Goal: Information Seeking & Learning: Learn about a topic

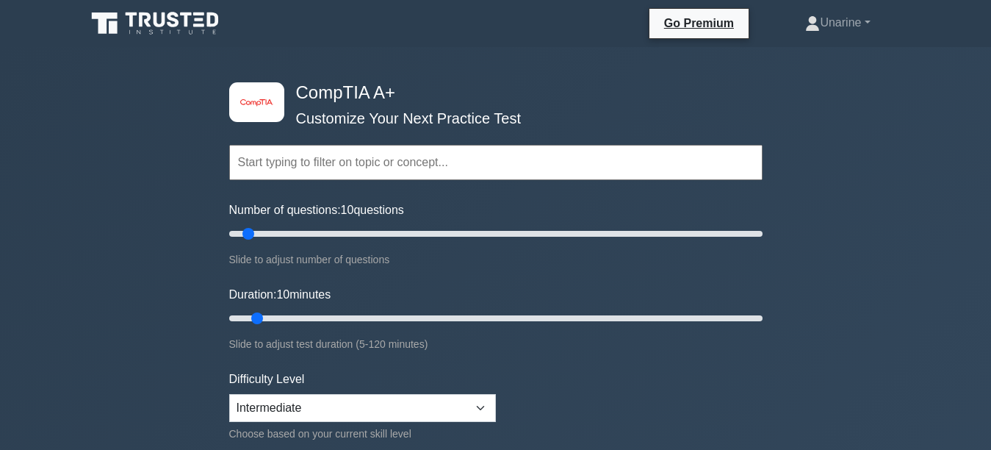
scroll to position [4086, 0]
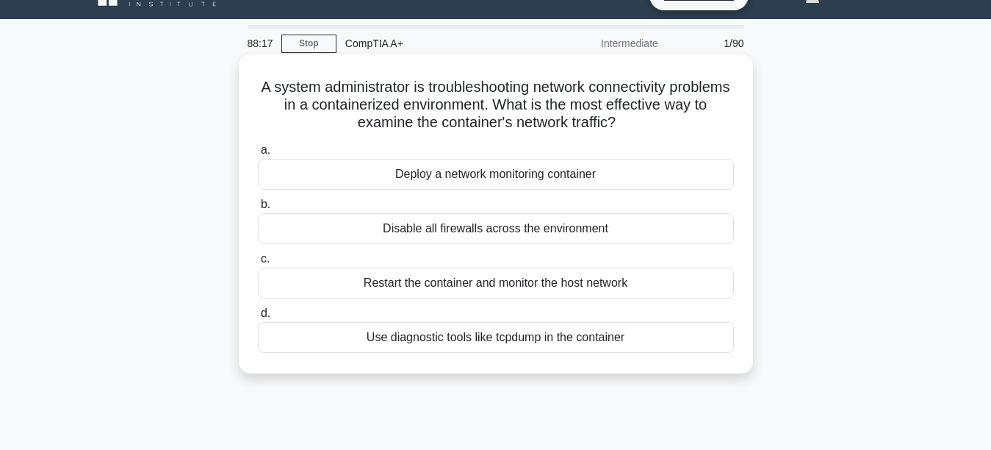
scroll to position [29, 0]
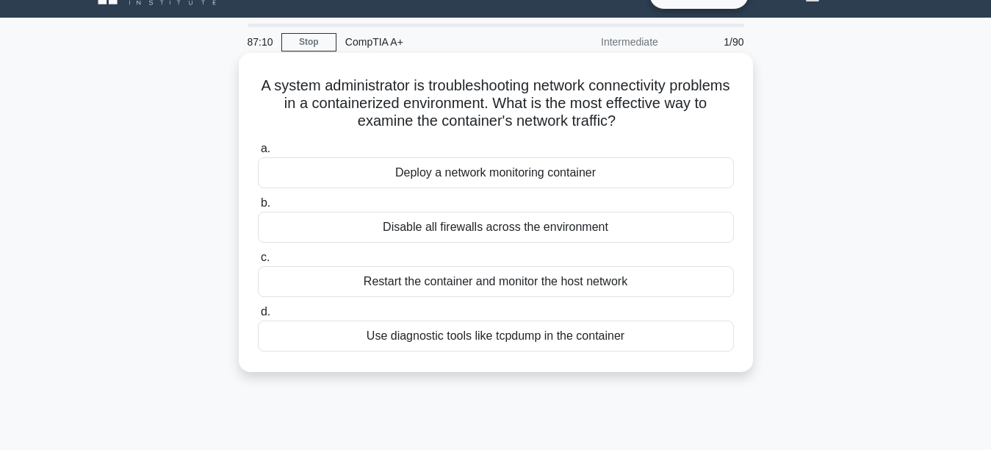
click at [373, 176] on div "Deploy a network monitoring container" at bounding box center [496, 172] width 476 height 31
click at [258, 154] on input "a. Deploy a network monitoring container" at bounding box center [258, 149] width 0 height 10
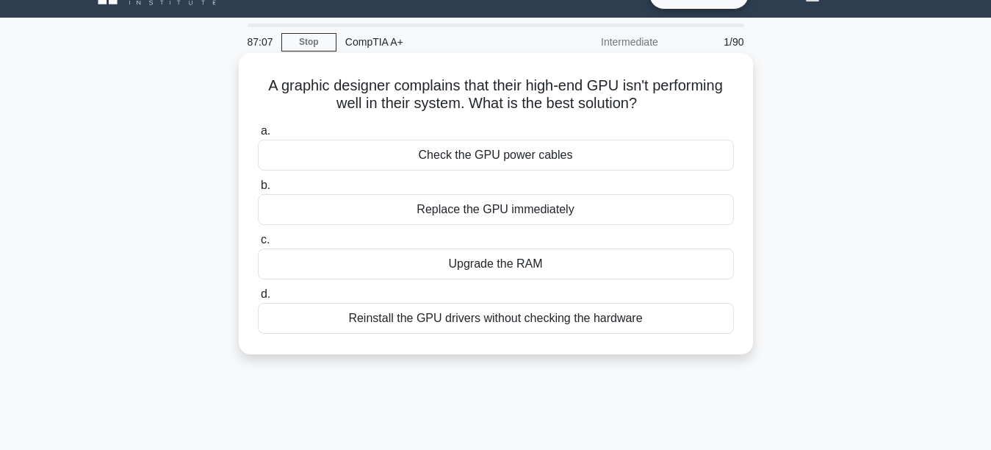
scroll to position [0, 0]
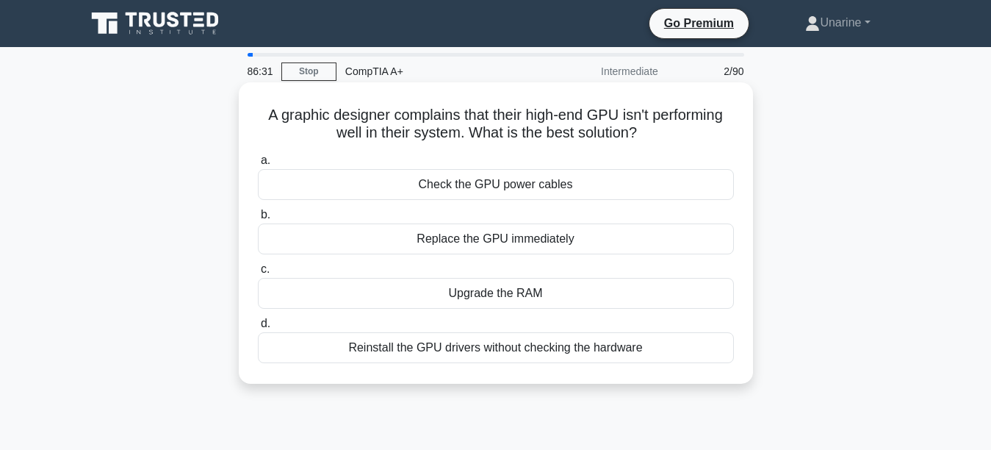
click at [436, 297] on div "Upgrade the RAM" at bounding box center [496, 293] width 476 height 31
click at [258, 274] on input "c. Upgrade the RAM" at bounding box center [258, 270] width 0 height 10
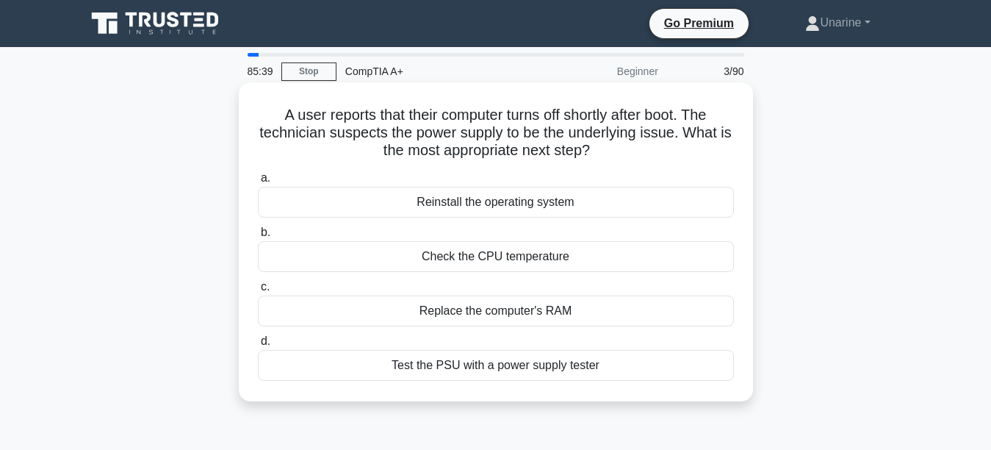
click at [428, 362] on div "Test the PSU with a power supply tester" at bounding box center [496, 365] width 476 height 31
click at [258, 346] on input "d. Test the PSU with a power supply tester" at bounding box center [258, 342] width 0 height 10
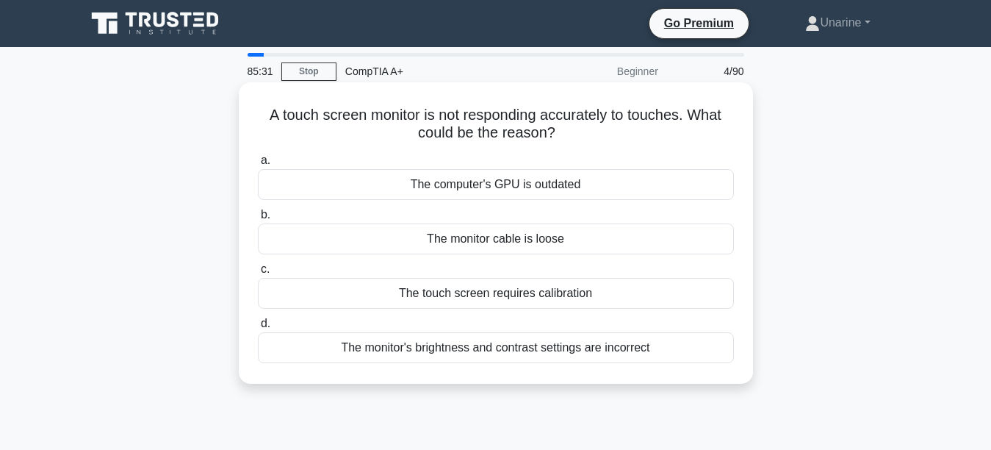
click at [404, 296] on div "The touch screen requires calibration" at bounding box center [496, 293] width 476 height 31
click at [258, 274] on input "c. The touch screen requires calibration" at bounding box center [258, 270] width 0 height 10
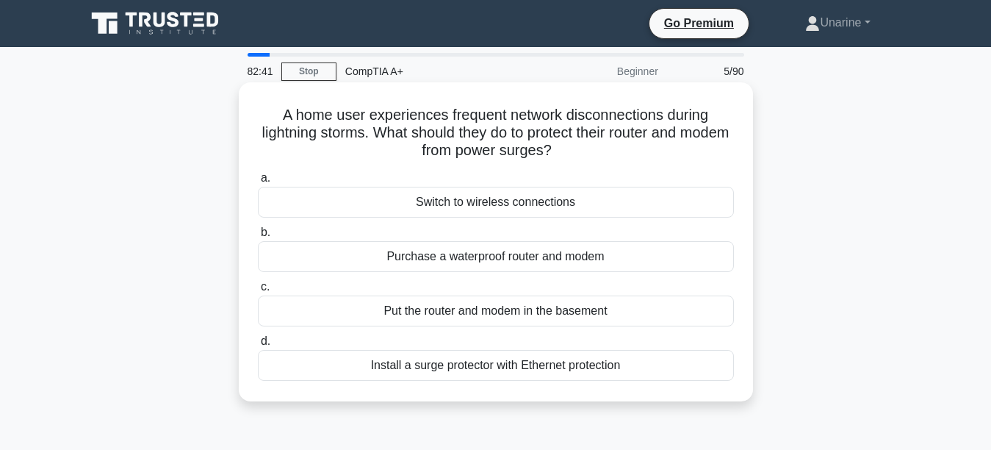
click at [382, 362] on div "Install a surge protector with Ethernet protection" at bounding box center [496, 365] width 476 height 31
click at [258, 346] on input "d. Install a surge protector with Ethernet protection" at bounding box center [258, 342] width 0 height 10
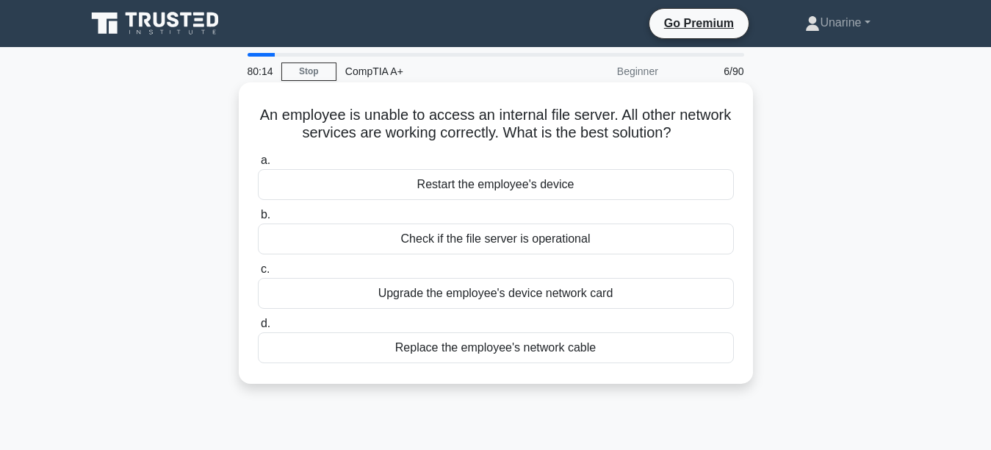
click at [395, 236] on div "Check if the file server is operational" at bounding box center [496, 238] width 476 height 31
click at [258, 220] on input "b. Check if the file server is operational" at bounding box center [258, 215] width 0 height 10
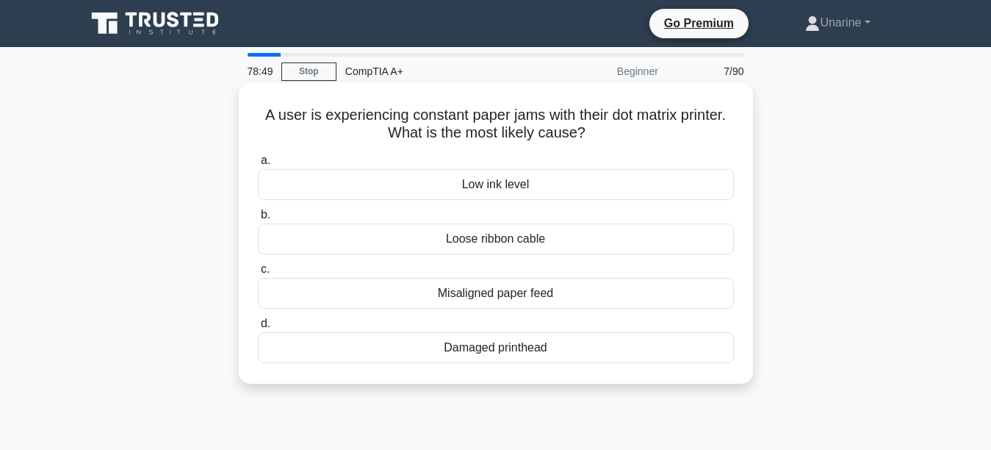
click at [359, 145] on div "A user is experiencing constant paper jams with their dot matrix printer. What …" at bounding box center [496, 233] width 503 height 290
click at [463, 292] on div "Misaligned paper feed" at bounding box center [496, 293] width 476 height 31
click at [258, 274] on input "c. Misaligned paper feed" at bounding box center [258, 270] width 0 height 10
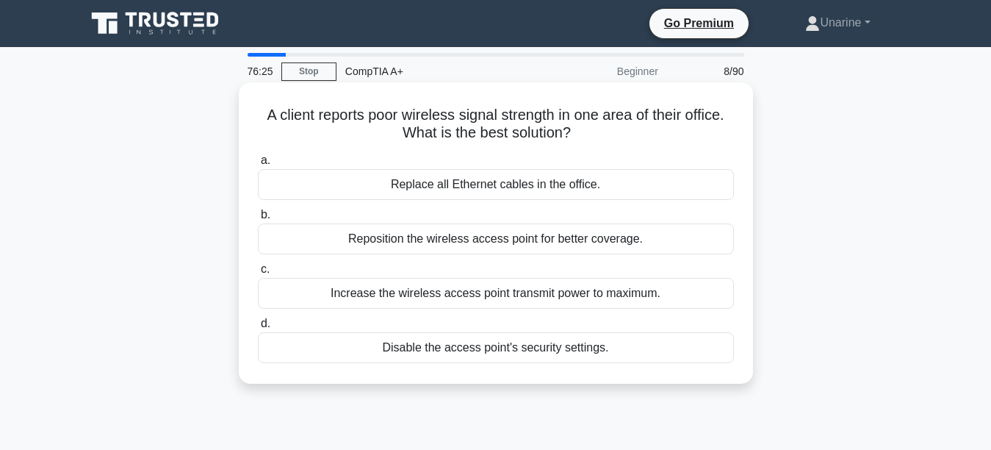
click at [415, 237] on div "Reposition the wireless access point for better coverage." at bounding box center [496, 238] width 476 height 31
click at [258, 220] on input "b. Reposition the wireless access point for better coverage." at bounding box center [258, 215] width 0 height 10
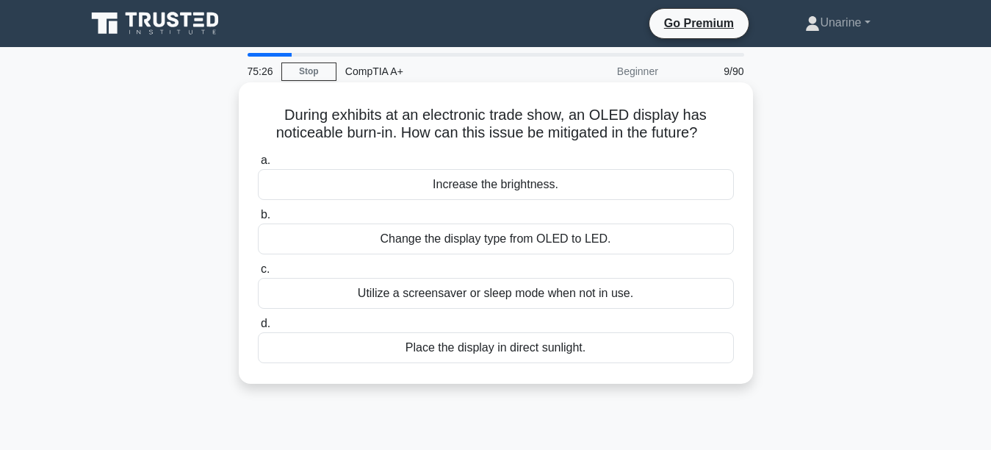
click at [446, 290] on div "Utilize a screensaver or sleep mode when not in use." at bounding box center [496, 293] width 476 height 31
click at [258, 274] on input "c. Utilize a screensaver or sleep mode when not in use." at bounding box center [258, 270] width 0 height 10
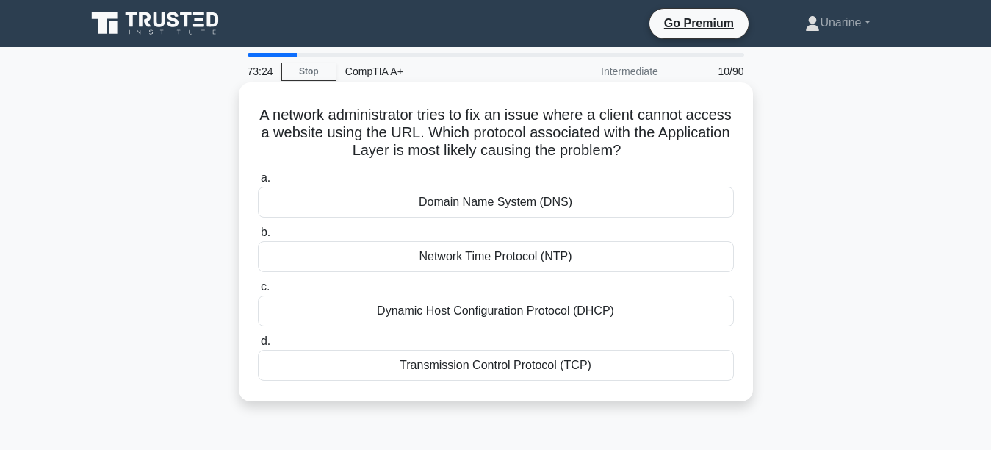
click at [476, 207] on div "Domain Name System (DNS)" at bounding box center [496, 202] width 476 height 31
click at [258, 183] on input "a. Domain Name System (DNS)" at bounding box center [258, 178] width 0 height 10
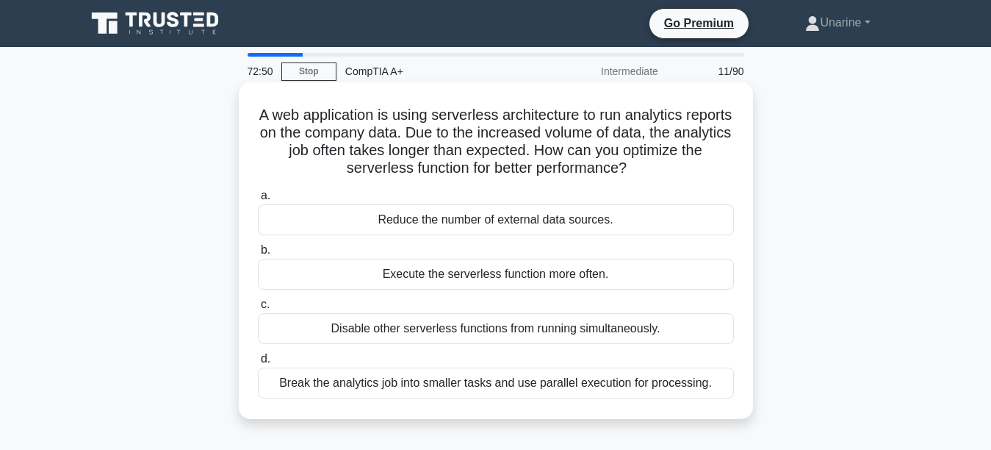
drag, startPoint x: 354, startPoint y: 187, endPoint x: 356, endPoint y: 207, distance: 19.9
click at [356, 207] on label "a. Reduce the number of external data sources." at bounding box center [496, 211] width 476 height 49
click at [411, 328] on div "Disable other serverless functions from running simultaneously." at bounding box center [496, 328] width 476 height 31
click at [258, 309] on input "c. Disable other serverless functions from running simultaneously." at bounding box center [258, 305] width 0 height 10
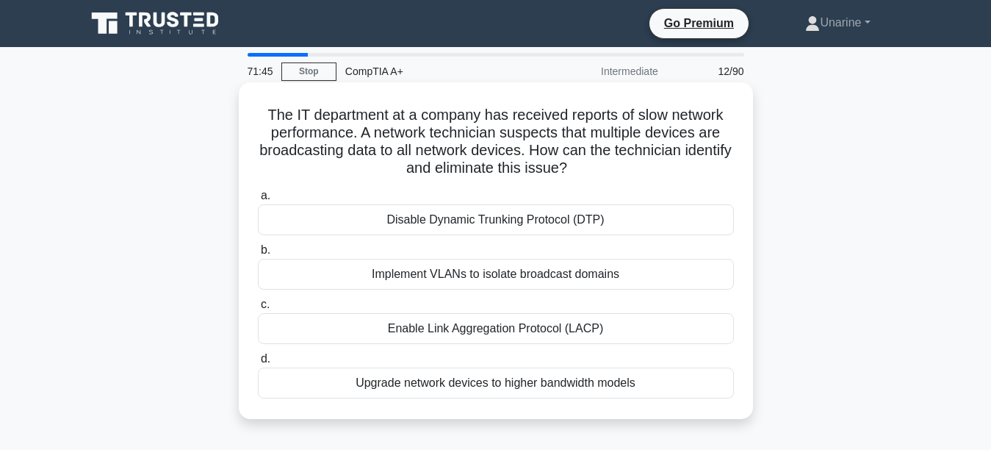
click at [406, 277] on div "Implement VLANs to isolate broadcast domains" at bounding box center [496, 274] width 476 height 31
click at [258, 255] on input "b. Implement VLANs to isolate broadcast domains" at bounding box center [258, 250] width 0 height 10
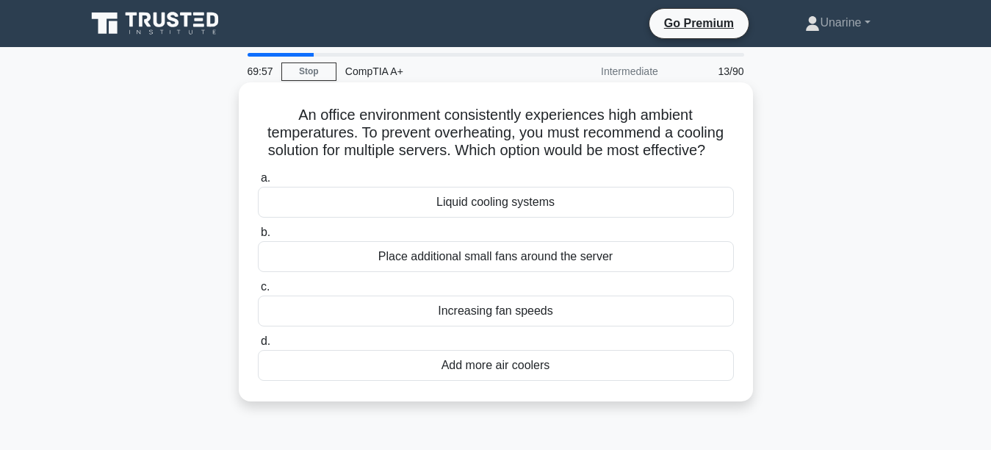
click at [451, 193] on div "Liquid cooling systems" at bounding box center [496, 202] width 476 height 31
click at [258, 183] on input "a. Liquid cooling systems" at bounding box center [258, 178] width 0 height 10
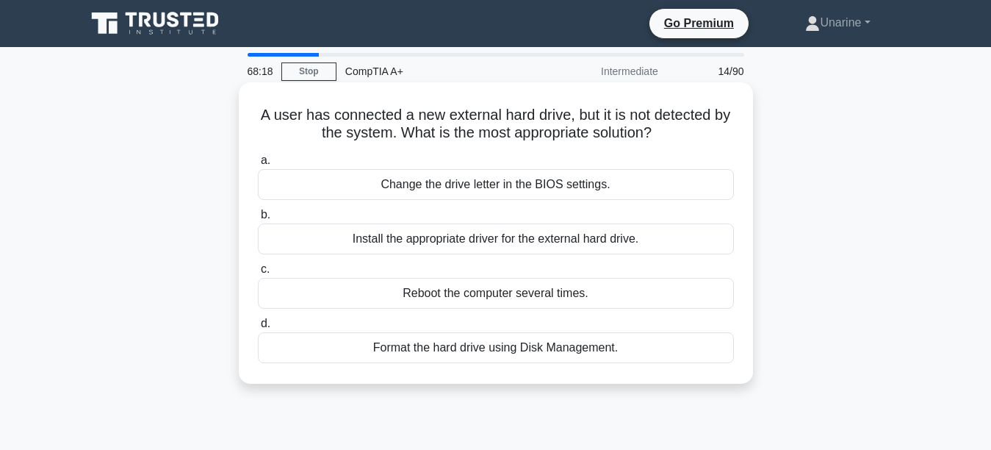
click at [459, 347] on div "Format the hard drive using Disk Management." at bounding box center [496, 347] width 476 height 31
click at [258, 328] on input "d. Format the hard drive using Disk Management." at bounding box center [258, 324] width 0 height 10
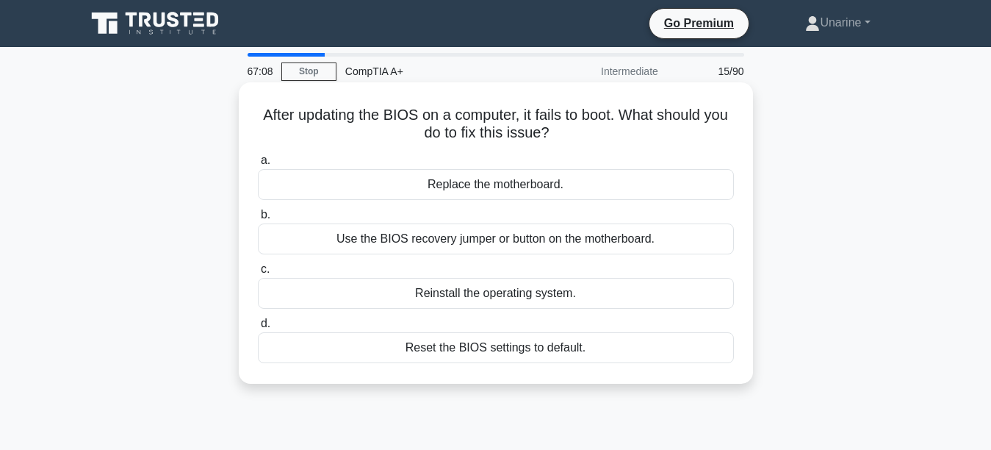
click at [414, 237] on div "Use the BIOS recovery jumper or button on the motherboard." at bounding box center [496, 238] width 476 height 31
click at [258, 220] on input "b. Use the BIOS recovery jumper or button on the motherboard." at bounding box center [258, 215] width 0 height 10
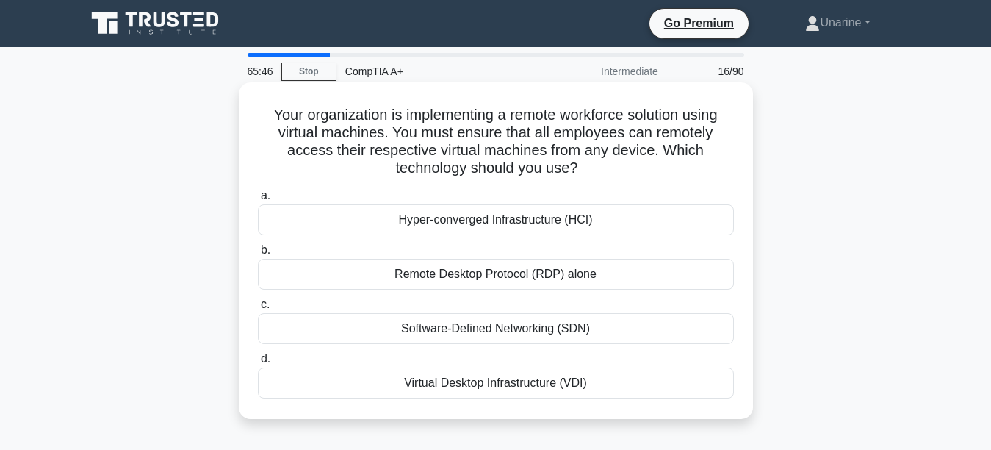
click at [425, 380] on div "Virtual Desktop Infrastructure (VDI)" at bounding box center [496, 382] width 476 height 31
click at [258, 364] on input "d. Virtual Desktop Infrastructure (VDI)" at bounding box center [258, 359] width 0 height 10
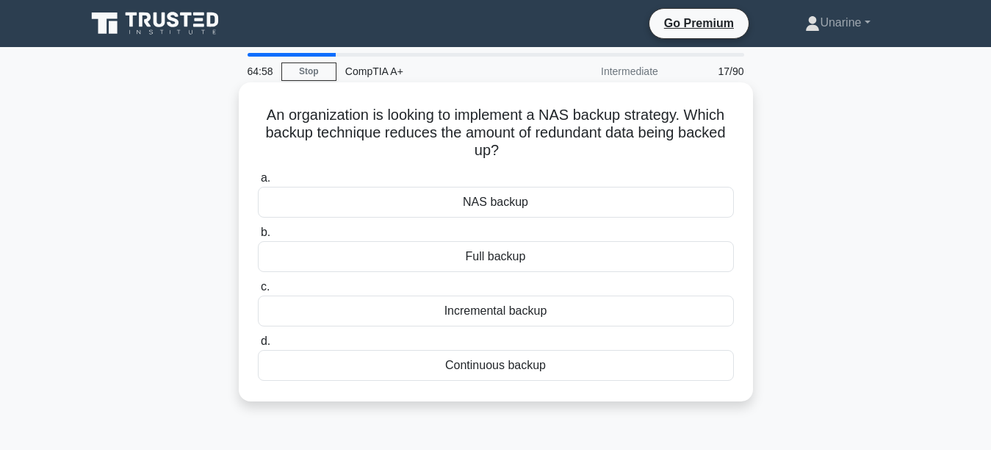
click at [476, 255] on div "Full backup" at bounding box center [496, 256] width 476 height 31
click at [258, 237] on input "b. Full backup" at bounding box center [258, 233] width 0 height 10
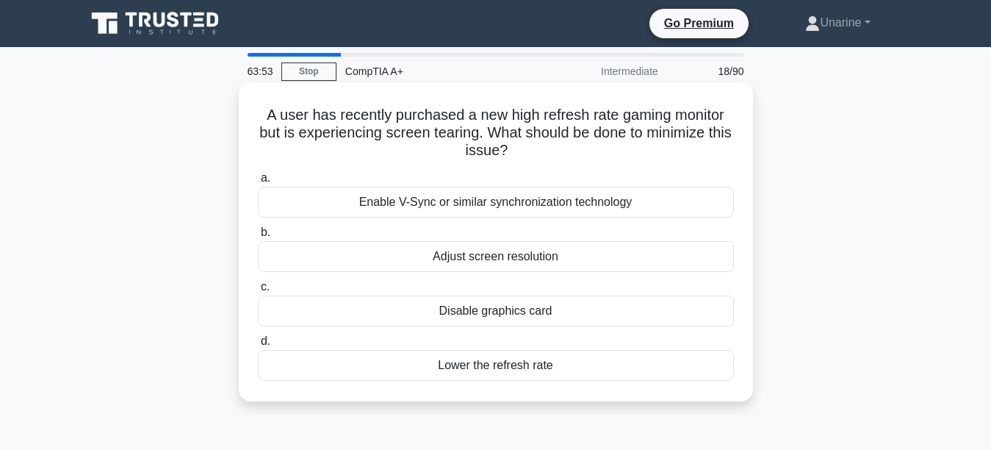
click at [445, 367] on div "Lower the refresh rate" at bounding box center [496, 365] width 476 height 31
click at [258, 346] on input "d. Lower the refresh rate" at bounding box center [258, 342] width 0 height 10
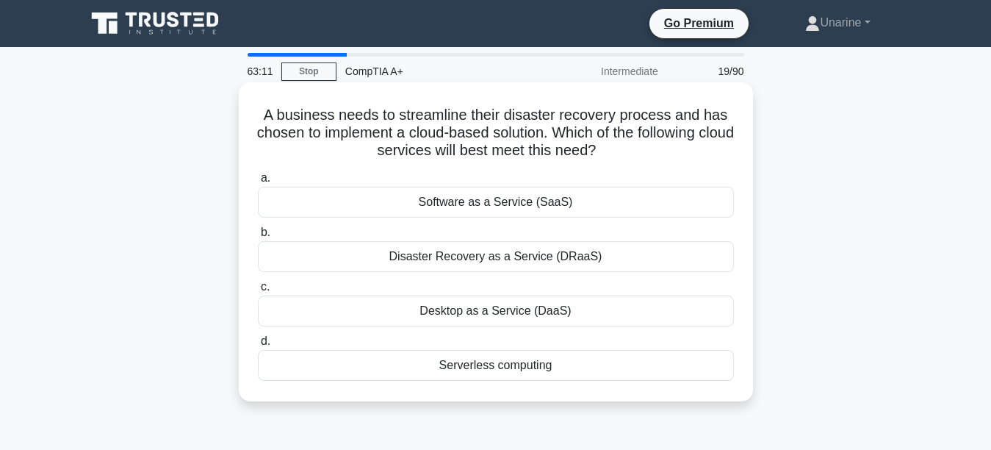
click at [418, 255] on div "Disaster Recovery as a Service (DRaaS)" at bounding box center [496, 256] width 476 height 31
click at [258, 237] on input "b. Disaster Recovery as a Service (DRaaS)" at bounding box center [258, 233] width 0 height 10
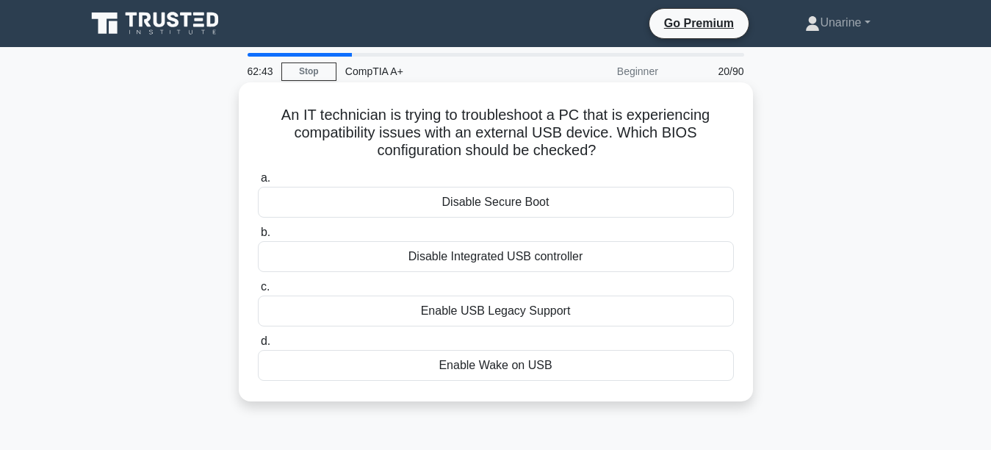
click at [466, 362] on div "Enable Wake on USB" at bounding box center [496, 365] width 476 height 31
click at [258, 346] on input "d. Enable Wake on USB" at bounding box center [258, 342] width 0 height 10
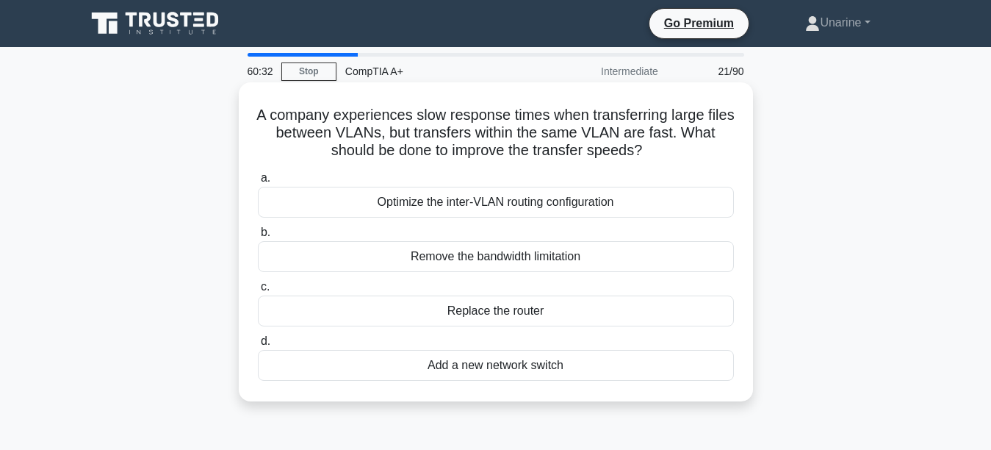
click at [426, 190] on div "Optimize the inter-VLAN routing configuration" at bounding box center [496, 202] width 476 height 31
click at [258, 183] on input "a. Optimize the inter-VLAN routing configuration" at bounding box center [258, 178] width 0 height 10
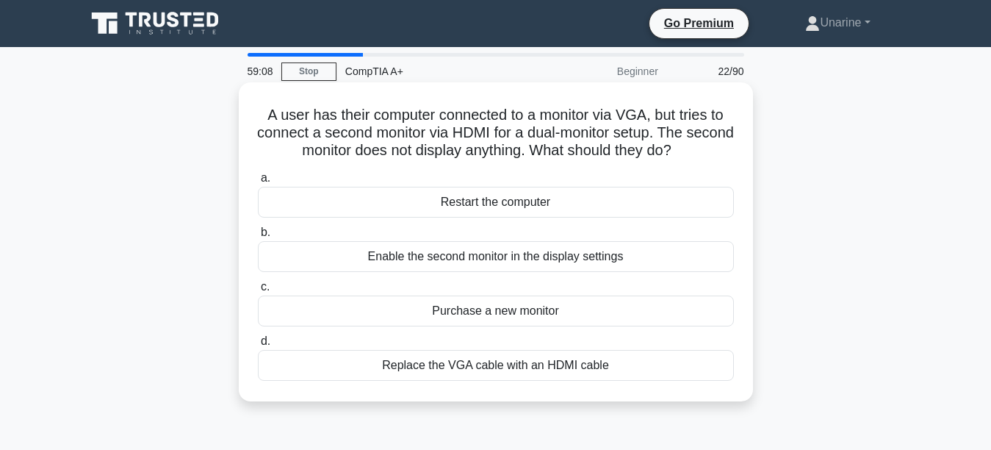
click at [405, 257] on div "Enable the second monitor in the display settings" at bounding box center [496, 256] width 476 height 31
click at [258, 237] on input "b. Enable the second monitor in the display settings" at bounding box center [258, 233] width 0 height 10
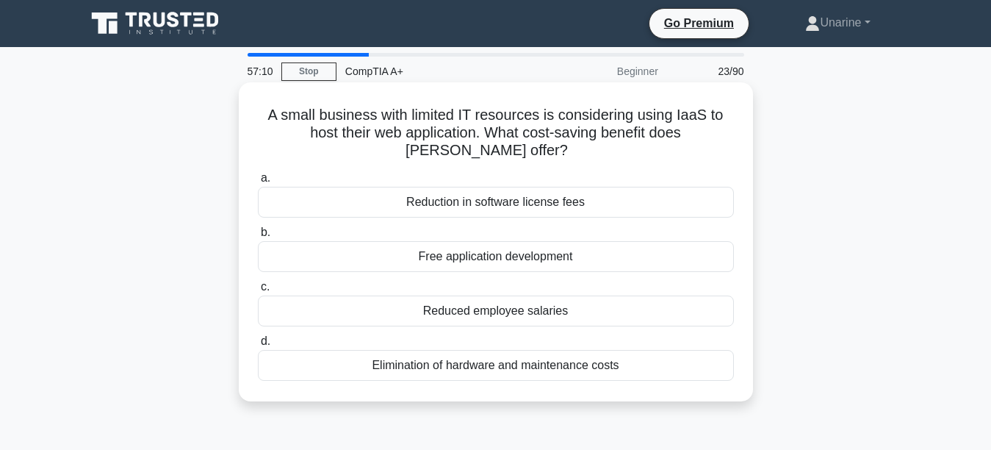
click at [465, 360] on div "Elimination of hardware and maintenance costs" at bounding box center [496, 365] width 476 height 31
click at [258, 346] on input "d. Elimination of hardware and maintenance costs" at bounding box center [258, 342] width 0 height 10
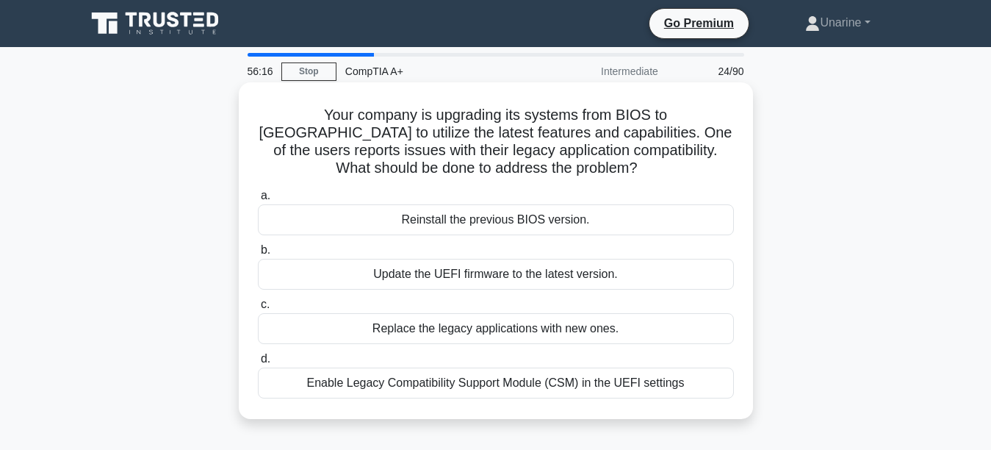
click at [419, 384] on div "Enable Legacy Compatibility Support Module (CSM) in the UEFI settings" at bounding box center [496, 382] width 476 height 31
click at [258, 364] on input "d. Enable Legacy Compatibility Support Module (CSM) in the UEFI settings" at bounding box center [258, 359] width 0 height 10
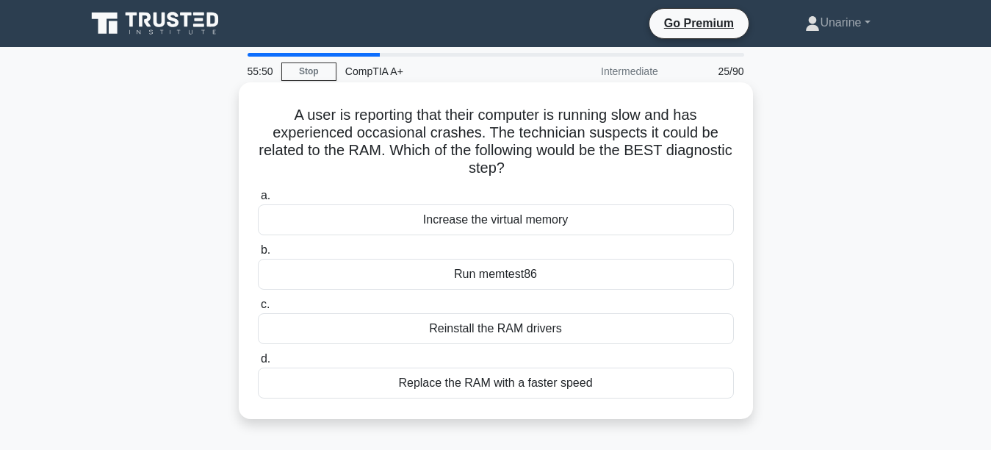
click at [424, 278] on div "Run memtest86" at bounding box center [496, 274] width 476 height 31
click at [258, 255] on input "b. Run memtest86" at bounding box center [258, 250] width 0 height 10
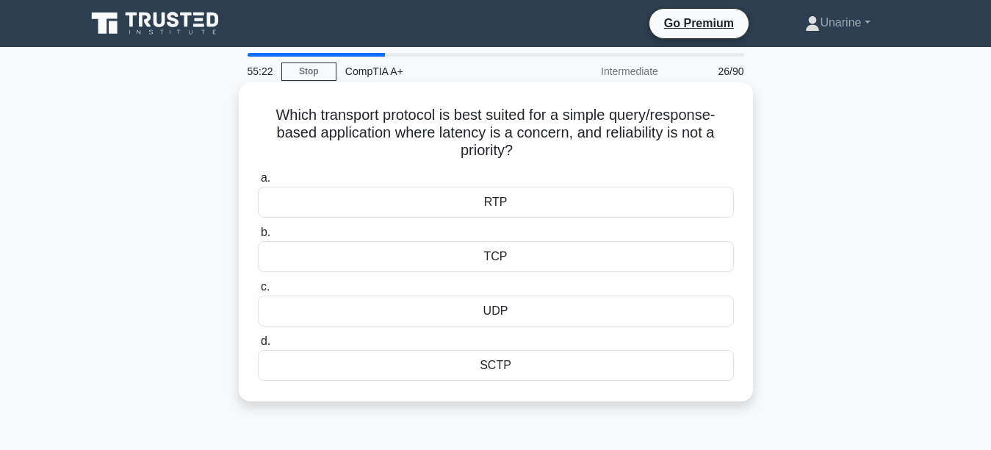
click at [448, 257] on div "TCP" at bounding box center [496, 256] width 476 height 31
click at [258, 237] on input "b. TCP" at bounding box center [258, 233] width 0 height 10
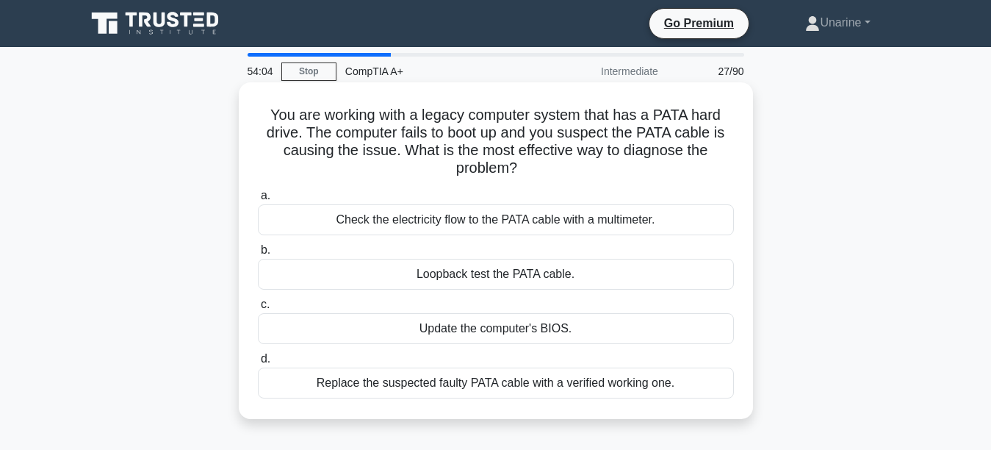
click at [364, 220] on div "Check the electricity flow to the PATA cable with a multimeter." at bounding box center [496, 219] width 476 height 31
click at [258, 201] on input "a. Check the electricity flow to the PATA cable with a multimeter." at bounding box center [258, 196] width 0 height 10
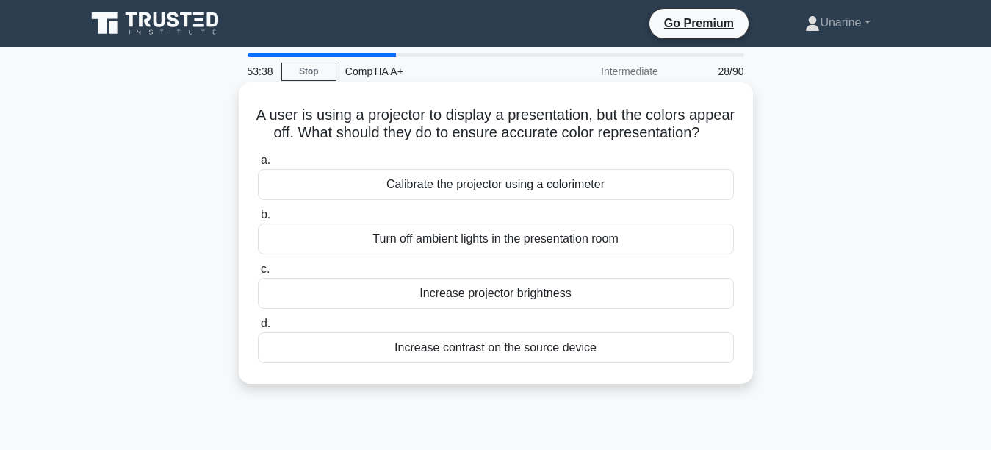
click at [390, 194] on div "Calibrate the projector using a colorimeter" at bounding box center [496, 184] width 476 height 31
click at [258, 165] on input "a. Calibrate the projector using a colorimeter" at bounding box center [258, 161] width 0 height 10
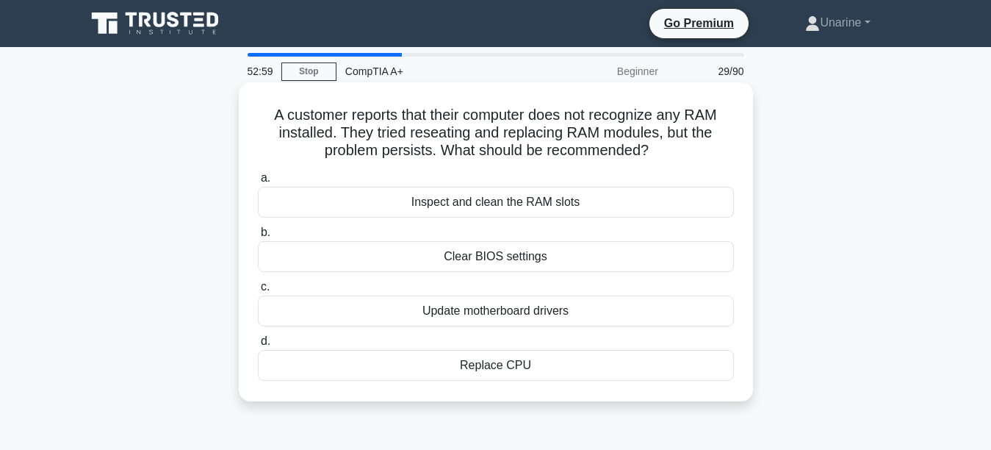
click at [412, 205] on div "Inspect and clean the RAM slots" at bounding box center [496, 202] width 476 height 31
click at [258, 183] on input "a. Inspect and clean the RAM slots" at bounding box center [258, 178] width 0 height 10
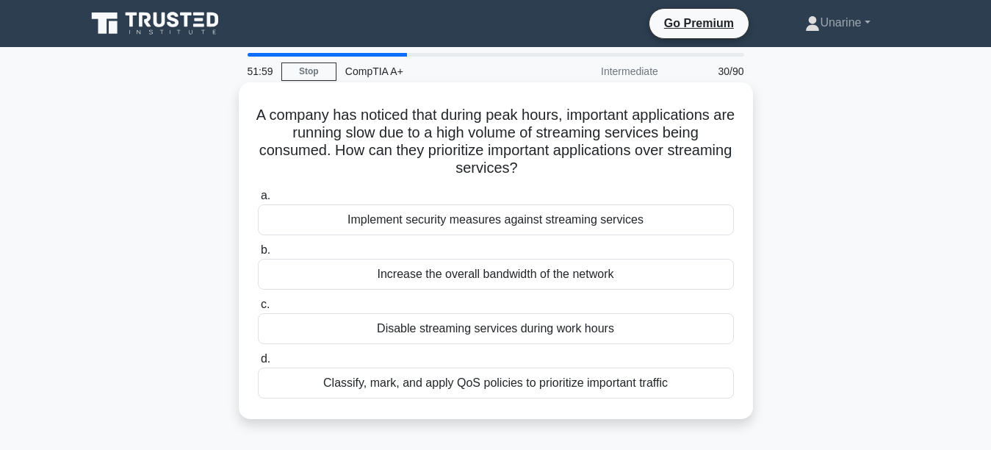
click at [416, 331] on div "Disable streaming services during work hours" at bounding box center [496, 328] width 476 height 31
click at [258, 309] on input "c. Disable streaming services during work hours" at bounding box center [258, 305] width 0 height 10
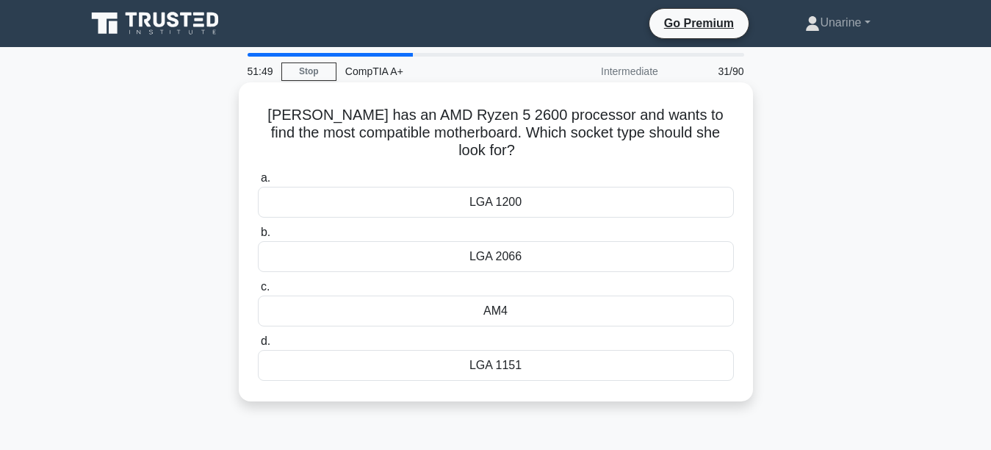
click at [446, 243] on div "LGA 2066" at bounding box center [496, 256] width 476 height 31
click at [258, 237] on input "b. LGA 2066" at bounding box center [258, 233] width 0 height 10
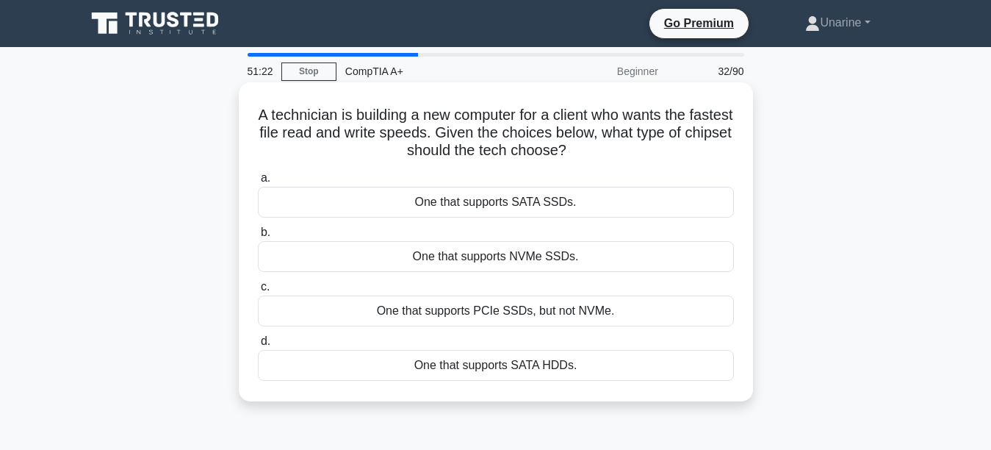
click at [362, 193] on div "One that supports SATA SSDs." at bounding box center [496, 202] width 476 height 31
click at [258, 183] on input "a. One that supports SATA SSDs." at bounding box center [258, 178] width 0 height 10
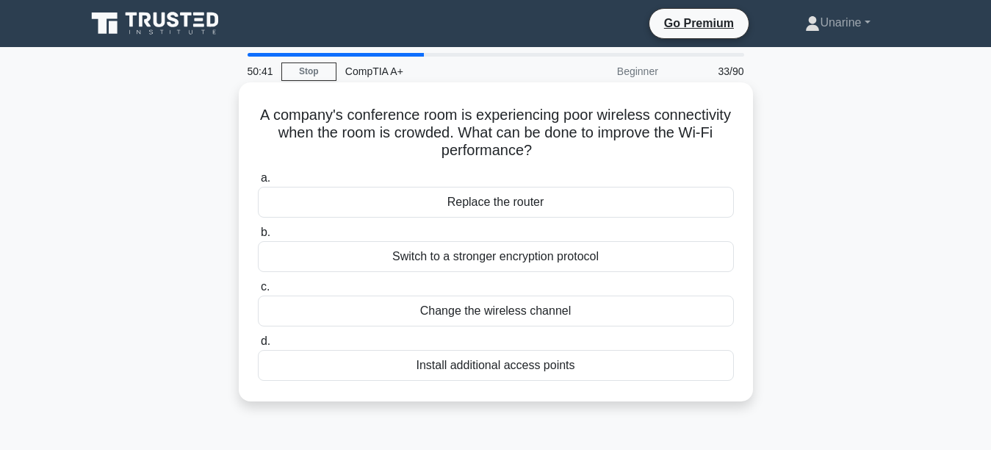
click at [460, 367] on div "Install additional access points" at bounding box center [496, 365] width 476 height 31
click at [258, 346] on input "d. Install additional access points" at bounding box center [258, 342] width 0 height 10
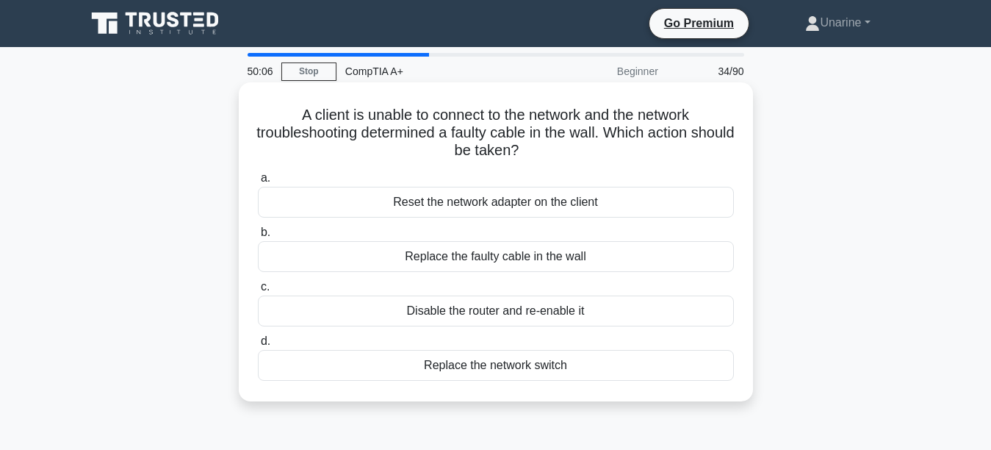
click at [396, 254] on div "Replace the faulty cable in the wall" at bounding box center [496, 256] width 476 height 31
click at [258, 237] on input "b. Replace the faulty cable in the wall" at bounding box center [258, 233] width 0 height 10
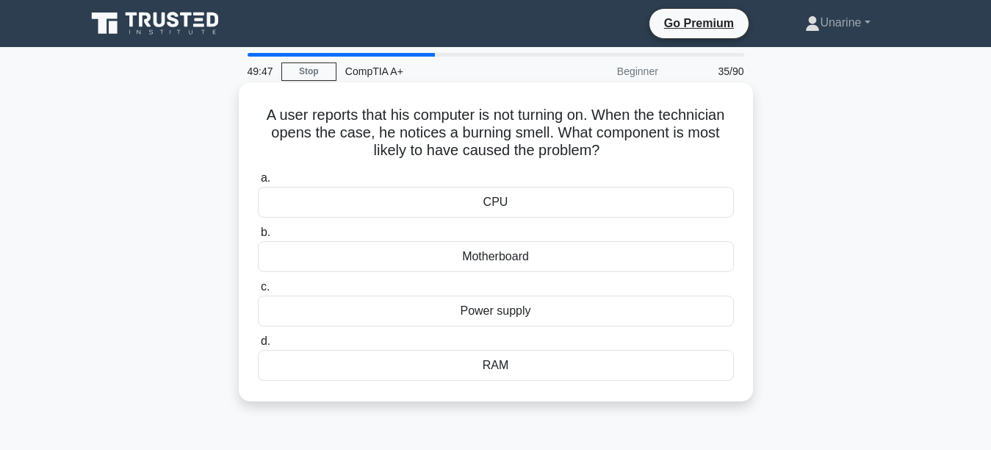
click at [457, 308] on div "Power supply" at bounding box center [496, 310] width 476 height 31
click at [258, 292] on input "c. Power supply" at bounding box center [258, 287] width 0 height 10
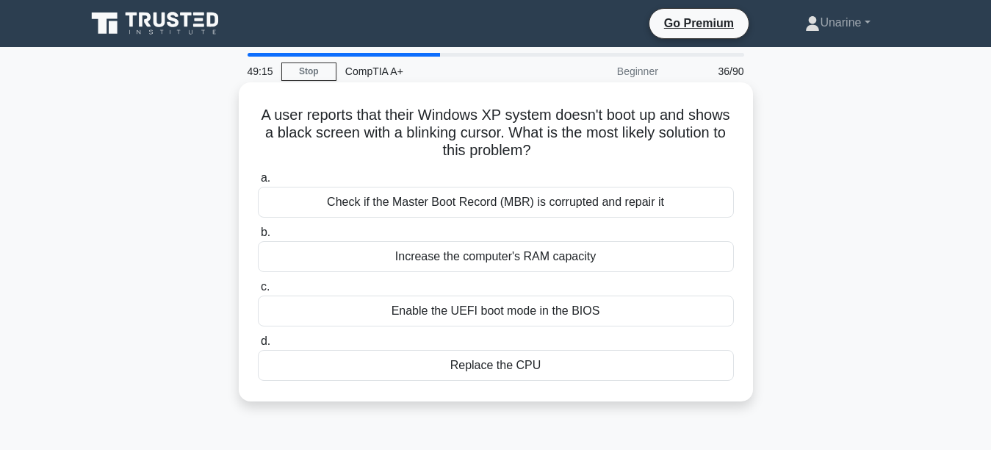
click at [364, 202] on div "Check if the Master Boot Record (MBR) is corrupted and repair it" at bounding box center [496, 202] width 476 height 31
click at [258, 183] on input "a. Check if the Master Boot Record (MBR) is corrupted and repair it" at bounding box center [258, 178] width 0 height 10
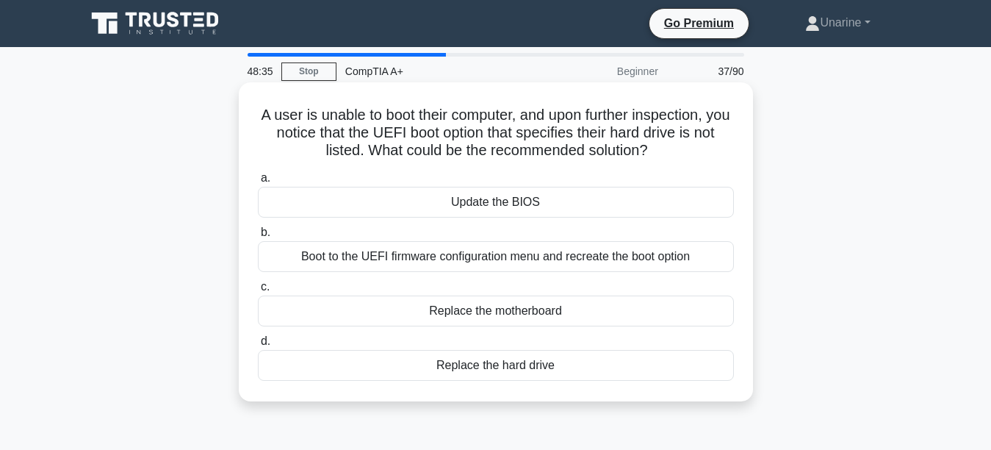
click at [378, 248] on div "Boot to the UEFI firmware configuration menu and recreate the boot option" at bounding box center [496, 256] width 476 height 31
click at [258, 237] on input "b. Boot to the UEFI firmware configuration menu and recreate the boot option" at bounding box center [258, 233] width 0 height 10
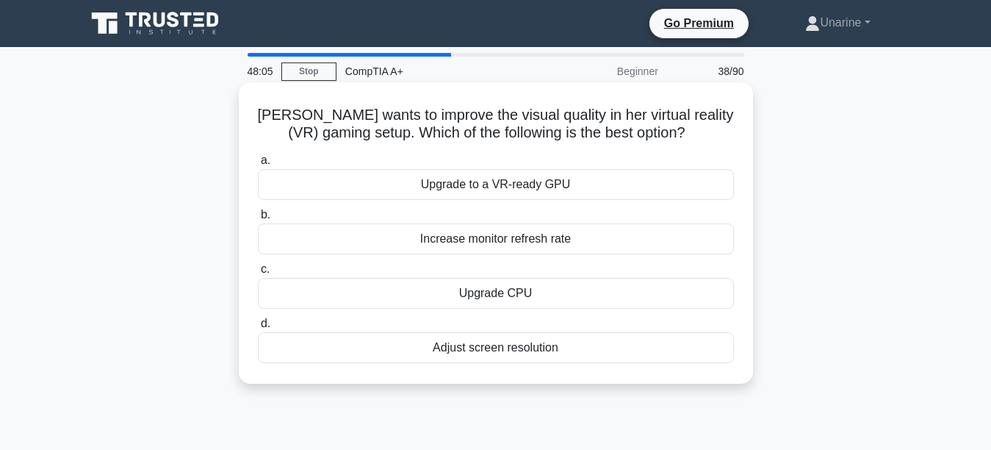
click at [417, 349] on div "Adjust screen resolution" at bounding box center [496, 347] width 476 height 31
click at [258, 328] on input "d. Adjust screen resolution" at bounding box center [258, 324] width 0 height 10
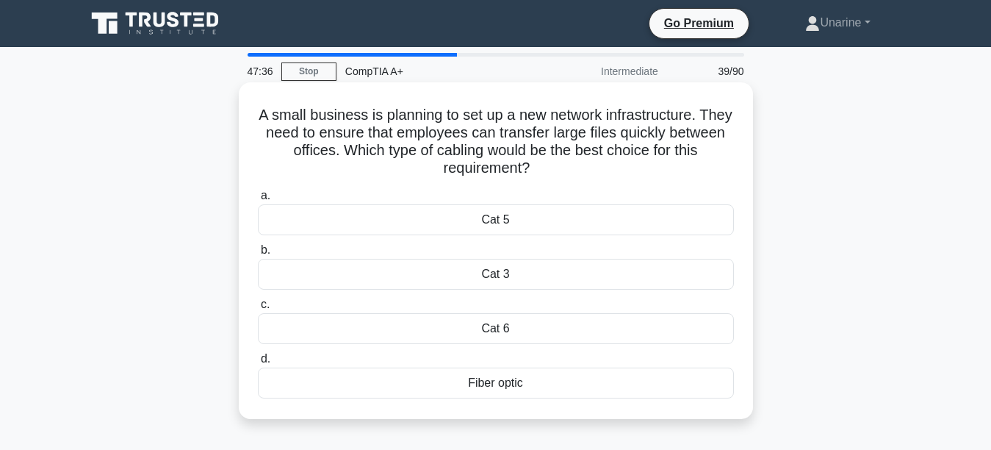
click at [464, 379] on div "Fiber optic" at bounding box center [496, 382] width 476 height 31
click at [258, 364] on input "d. Fiber optic" at bounding box center [258, 359] width 0 height 10
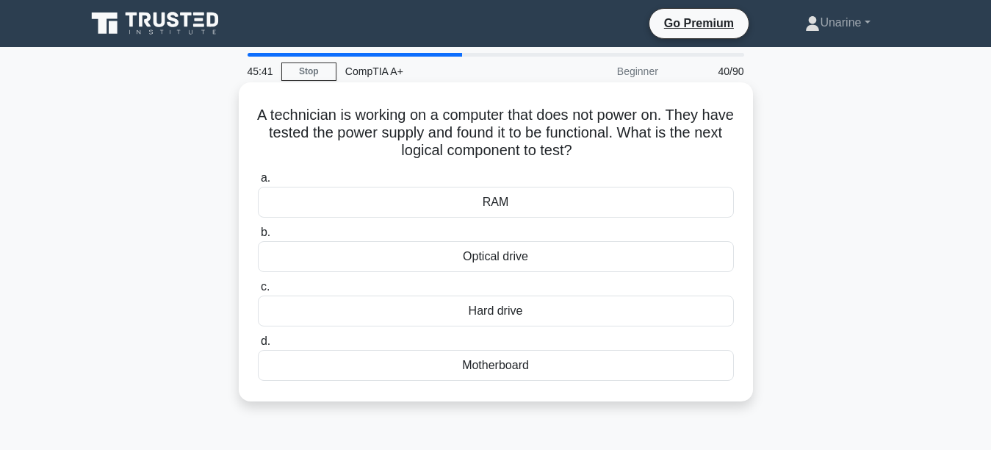
click at [448, 203] on div "RAM" at bounding box center [496, 202] width 476 height 31
click at [258, 183] on input "a. RAM" at bounding box center [258, 178] width 0 height 10
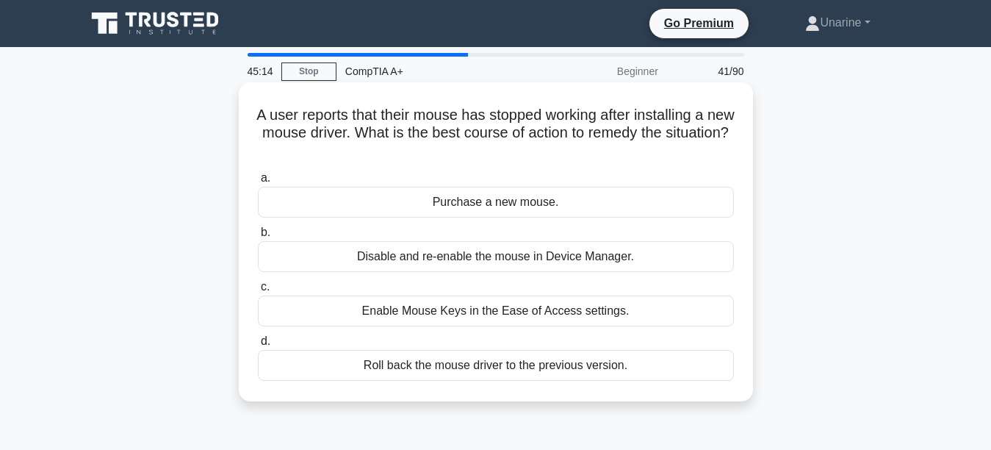
click at [432, 370] on div "Roll back the mouse driver to the previous version." at bounding box center [496, 365] width 476 height 31
click at [258, 346] on input "d. Roll back the mouse driver to the previous version." at bounding box center [258, 342] width 0 height 10
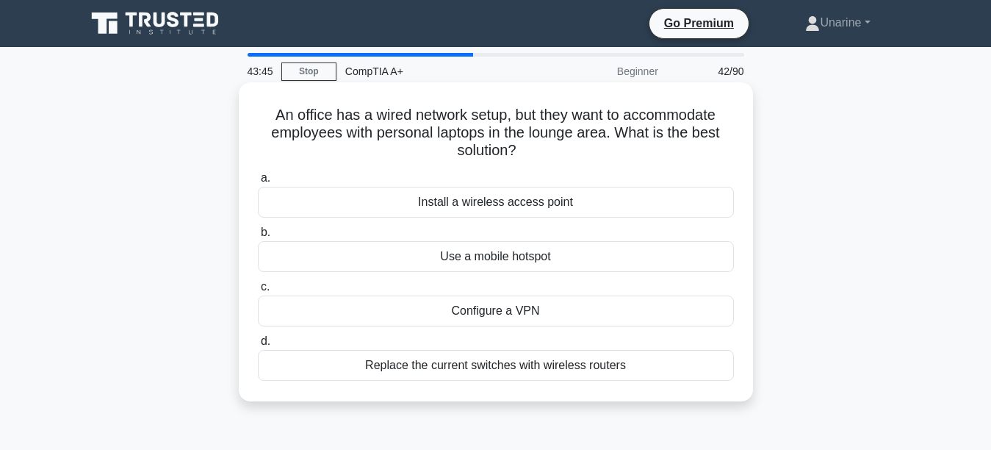
click at [454, 362] on div "Replace the current switches with wireless routers" at bounding box center [496, 365] width 476 height 31
click at [258, 346] on input "d. Replace the current switches with wireless routers" at bounding box center [258, 342] width 0 height 10
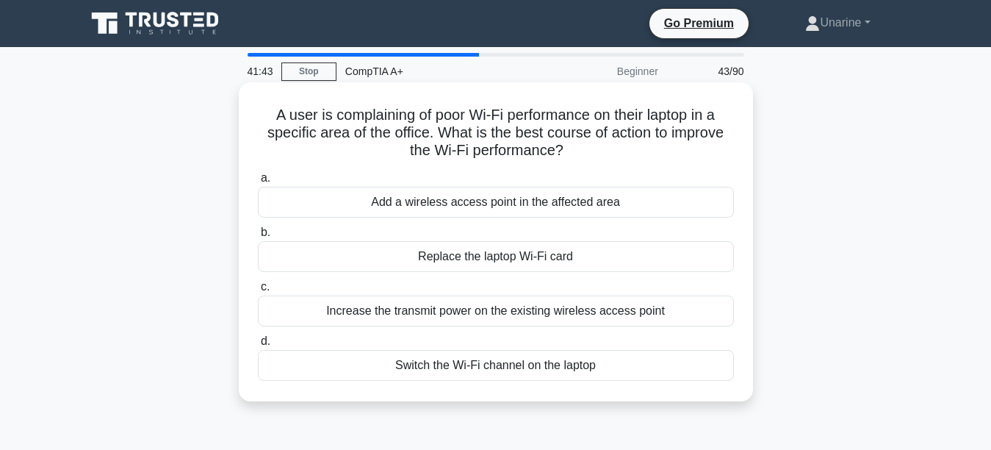
click at [417, 312] on div "Increase the transmit power on the existing wireless access point" at bounding box center [496, 310] width 476 height 31
click at [258, 292] on input "c. Increase the transmit power on the existing wireless access point" at bounding box center [258, 287] width 0 height 10
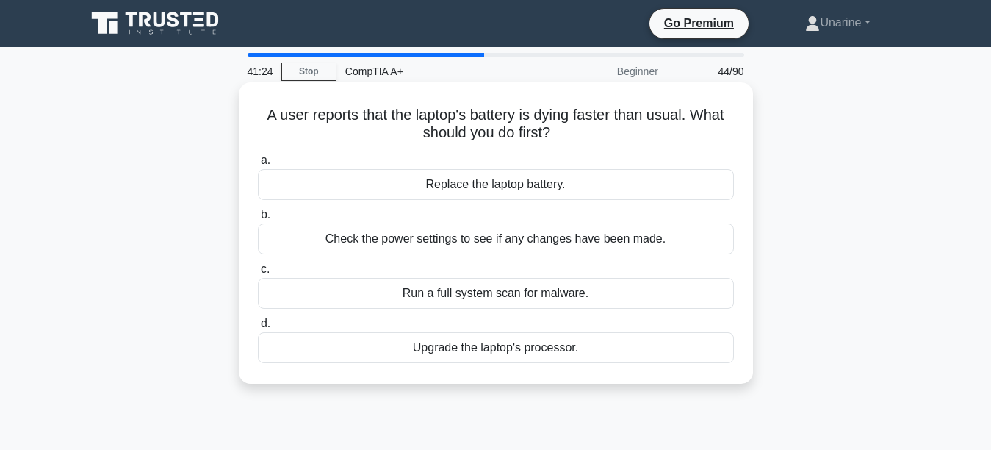
click at [392, 238] on div "Check the power settings to see if any changes have been made." at bounding box center [496, 238] width 476 height 31
click at [258, 220] on input "b. Check the power settings to see if any changes have been made." at bounding box center [258, 215] width 0 height 10
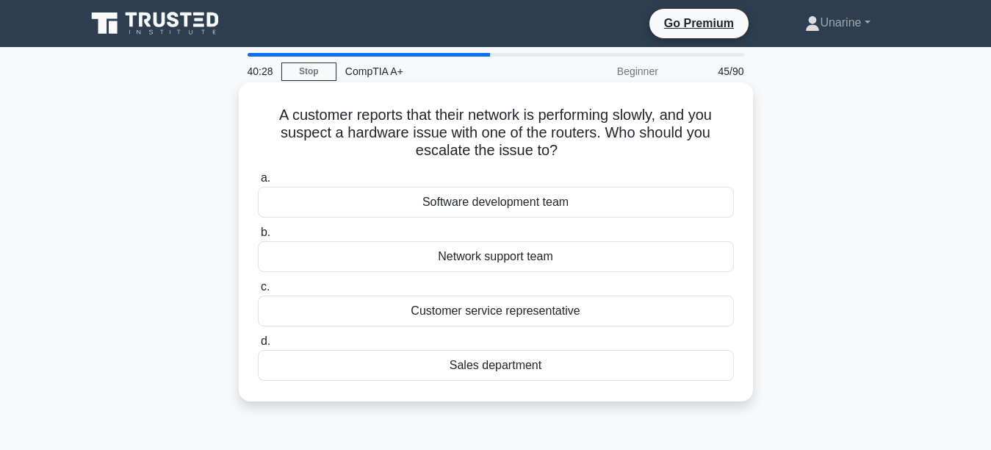
click at [443, 305] on div "Customer service representative" at bounding box center [496, 310] width 476 height 31
click at [258, 292] on input "c. Customer service representative" at bounding box center [258, 287] width 0 height 10
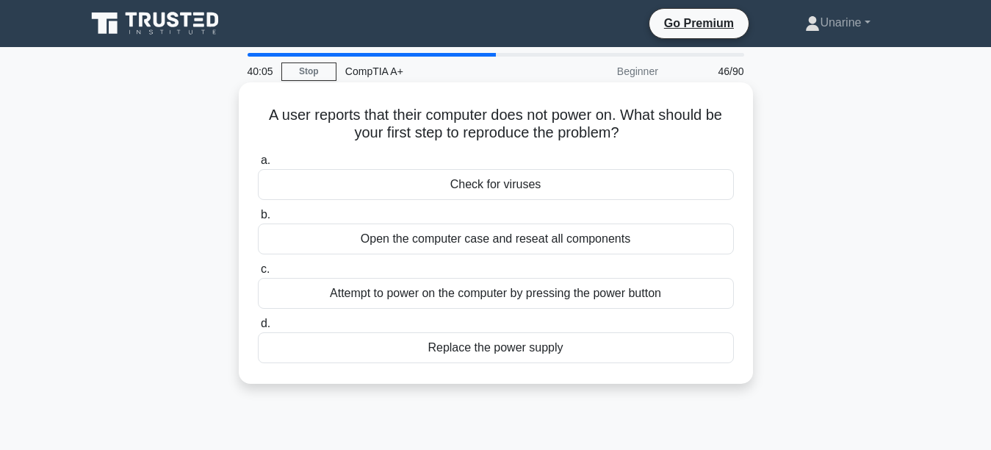
click at [424, 173] on div "Check for viruses" at bounding box center [496, 184] width 476 height 31
click at [258, 165] on input "a. Check for viruses" at bounding box center [258, 161] width 0 height 10
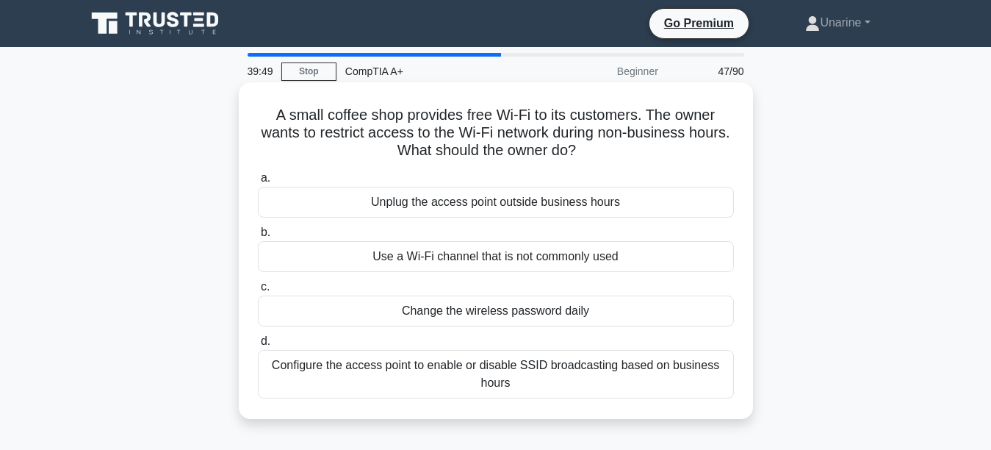
click at [411, 367] on div "Configure the access point to enable or disable SSID broadcasting based on busi…" at bounding box center [496, 374] width 476 height 49
click at [258, 346] on input "d. Configure the access point to enable or disable SSID broadcasting based on b…" at bounding box center [258, 342] width 0 height 10
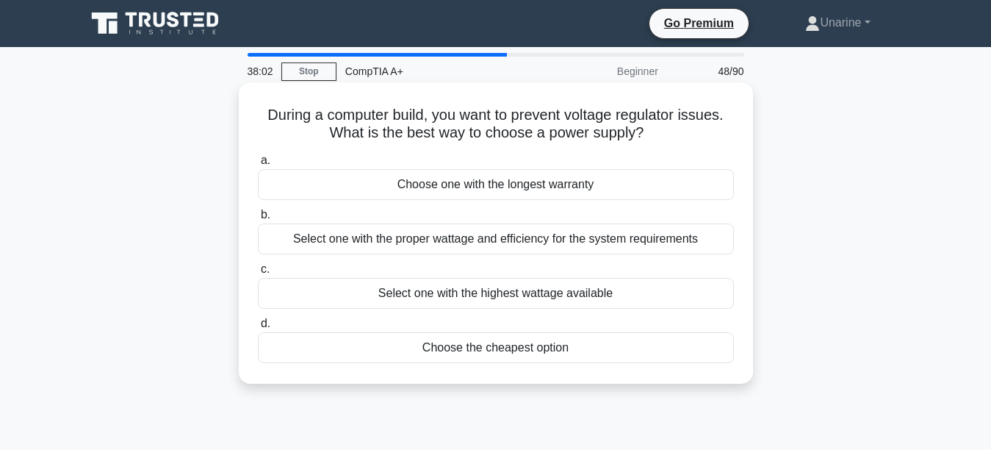
click at [425, 236] on div "Select one with the proper wattage and efficiency for the system requirements" at bounding box center [496, 238] width 476 height 31
click at [258, 220] on input "b. Select one with the proper wattage and efficiency for the system requirements" at bounding box center [258, 215] width 0 height 10
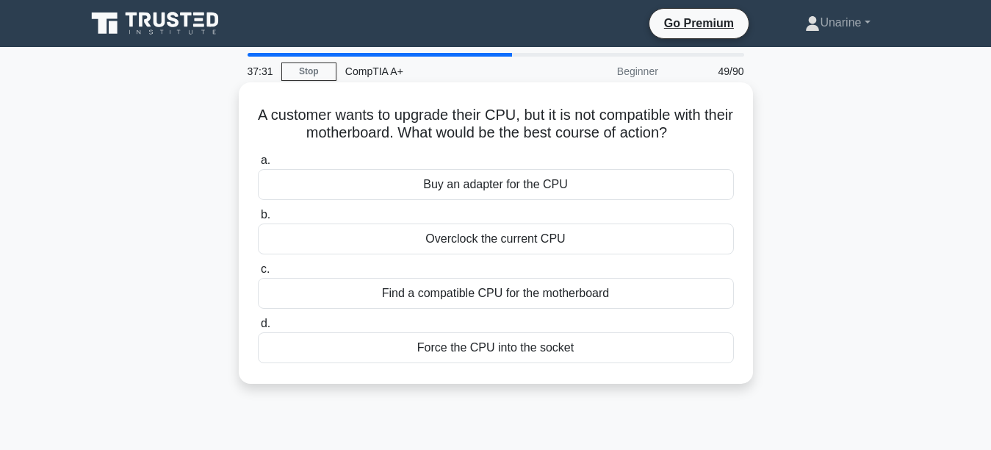
click at [424, 300] on div "Find a compatible CPU for the motherboard" at bounding box center [496, 293] width 476 height 31
click at [258, 274] on input "c. Find a compatible CPU for the motherboard" at bounding box center [258, 270] width 0 height 10
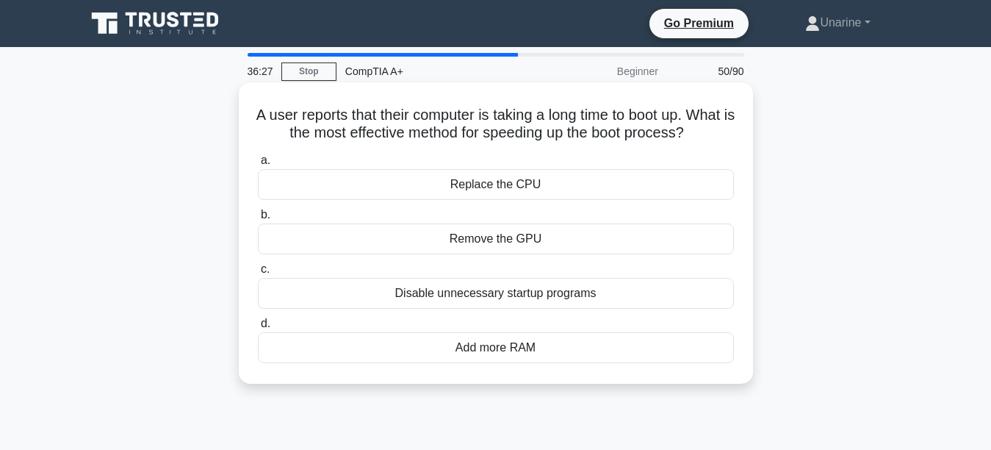
click at [469, 359] on div "Add more RAM" at bounding box center [496, 347] width 476 height 31
click at [258, 328] on input "d. Add more RAM" at bounding box center [258, 324] width 0 height 10
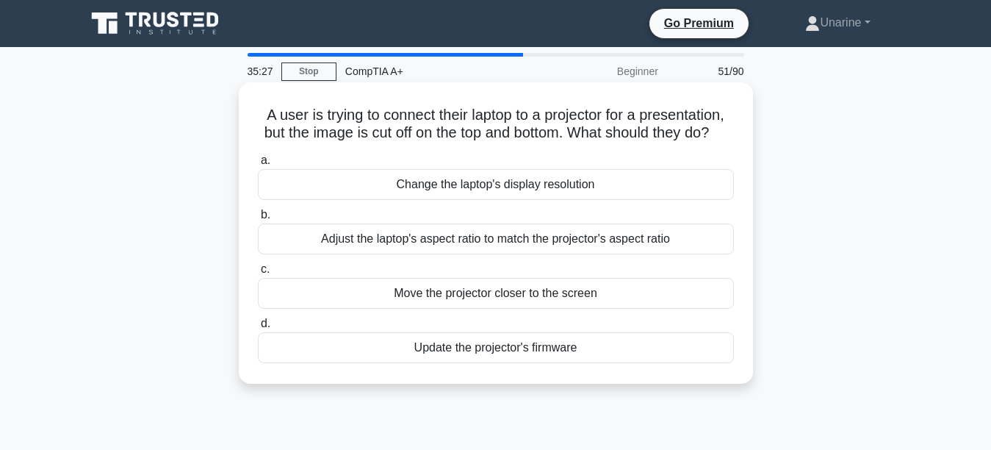
click at [395, 254] on div "Adjust the laptop's aspect ratio to match the projector's aspect ratio" at bounding box center [496, 238] width 476 height 31
click at [258, 220] on input "b. Adjust the laptop's aspect ratio to match the projector's aspect ratio" at bounding box center [258, 215] width 0 height 10
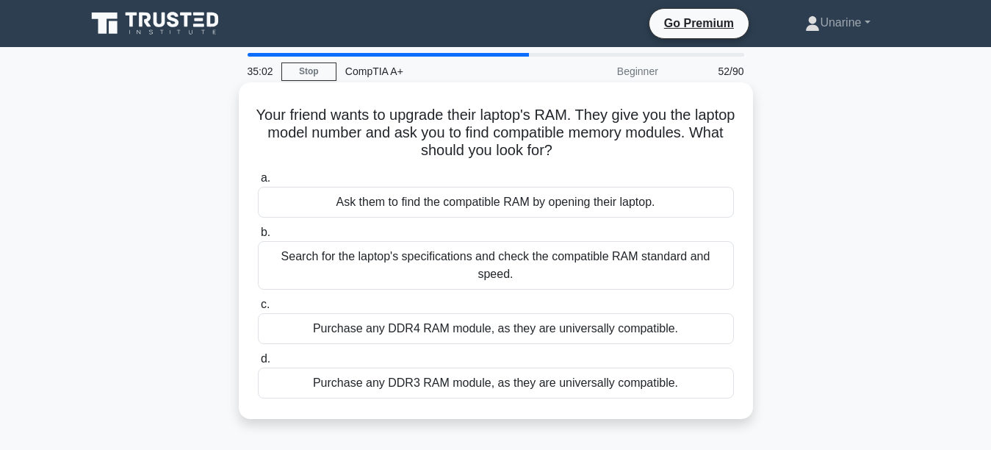
click at [389, 256] on div "Search for the laptop's specifications and check the compatible RAM standard an…" at bounding box center [496, 265] width 476 height 49
click at [258, 237] on input "b. Search for the laptop's specifications and check the compatible RAM standard…" at bounding box center [258, 233] width 0 height 10
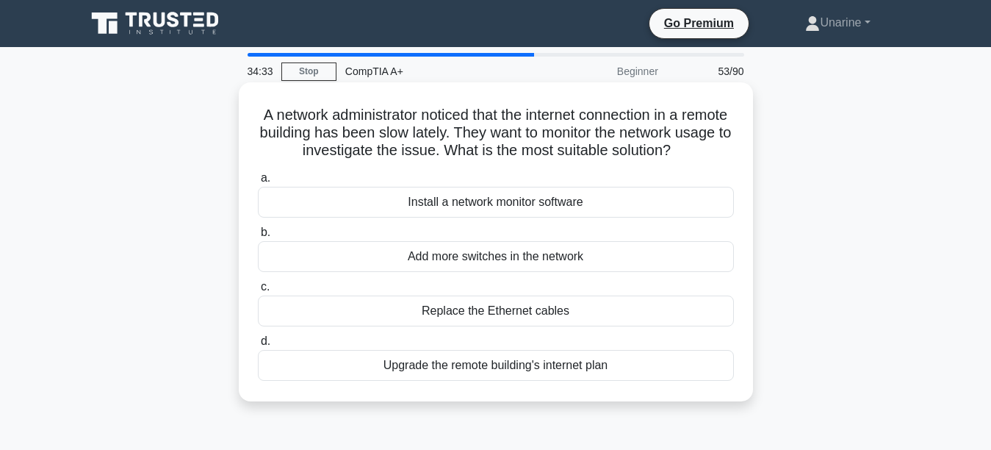
click at [400, 216] on div "Install a network monitor software" at bounding box center [496, 202] width 476 height 31
click at [258, 183] on input "a. Install a network monitor software" at bounding box center [258, 178] width 0 height 10
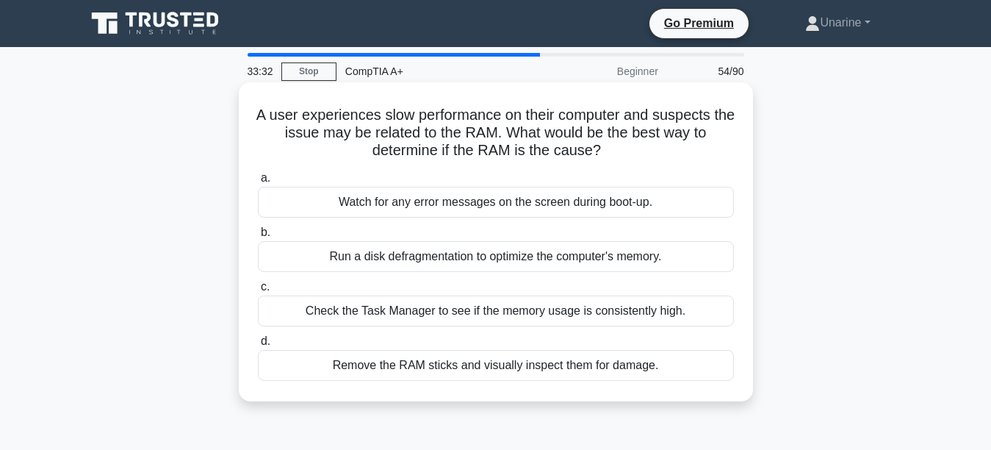
click at [365, 304] on div "Check the Task Manager to see if the memory usage is consistently high." at bounding box center [496, 310] width 476 height 31
click at [258, 292] on input "c. Check the Task Manager to see if the memory usage is consistently high." at bounding box center [258, 287] width 0 height 10
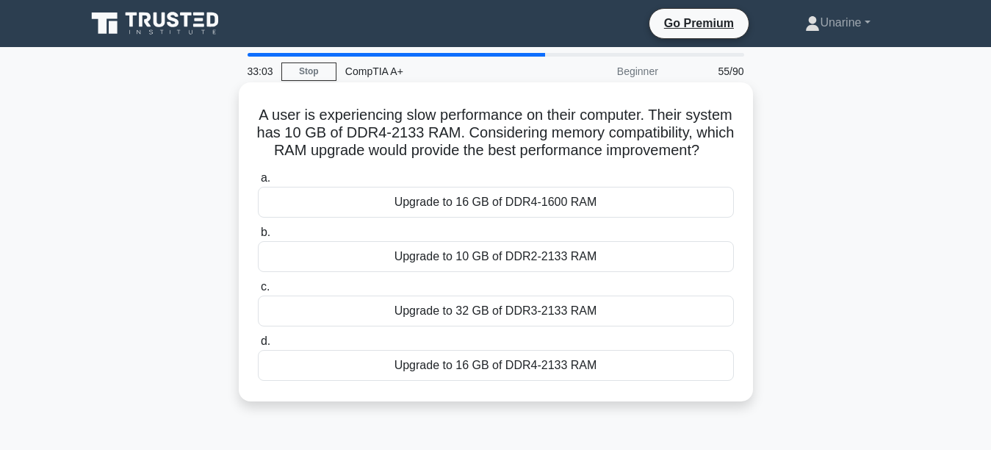
click at [502, 326] on div "Upgrade to 32 GB of DDR3-2133 RAM" at bounding box center [496, 310] width 476 height 31
click at [258, 292] on input "c. Upgrade to 32 GB of DDR3-2133 RAM" at bounding box center [258, 287] width 0 height 10
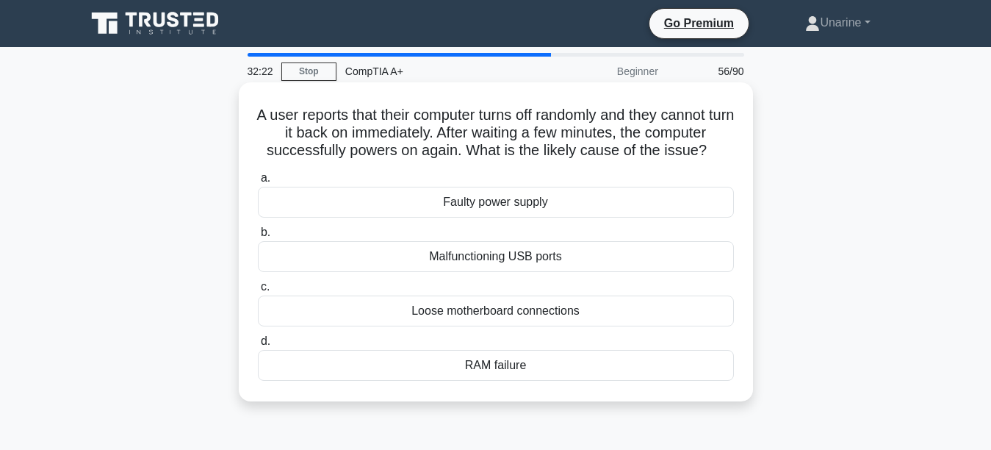
click at [474, 310] on div "Loose motherboard connections" at bounding box center [496, 310] width 476 height 31
click at [258, 292] on input "c. Loose motherboard connections" at bounding box center [258, 287] width 0 height 10
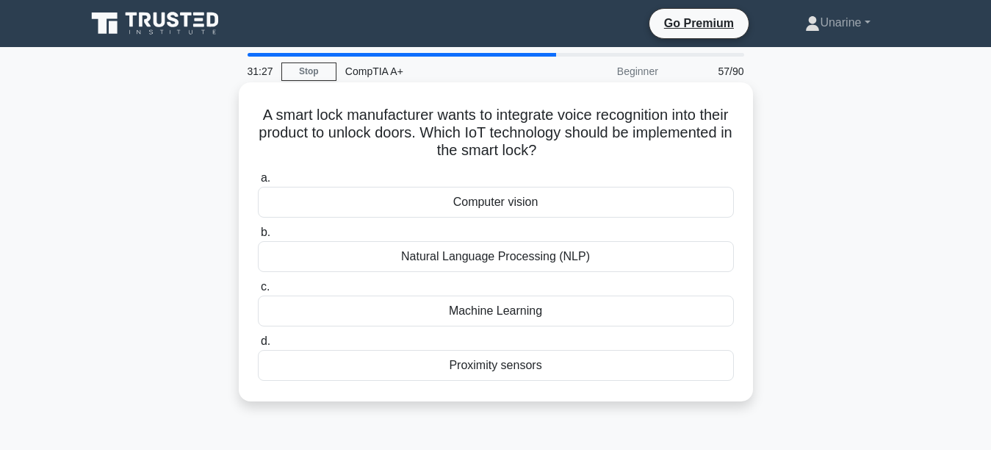
click at [455, 256] on div "Natural Language Processing (NLP)" at bounding box center [496, 256] width 476 height 31
click at [258, 237] on input "b. Natural Language Processing (NLP)" at bounding box center [258, 233] width 0 height 10
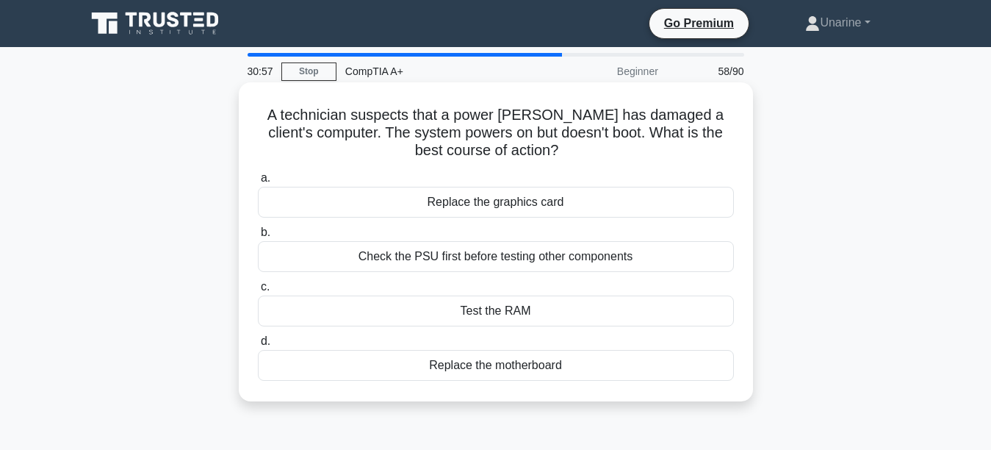
click at [406, 255] on div "Check the PSU first before testing other components" at bounding box center [496, 256] width 476 height 31
click at [258, 237] on input "b. Check the PSU first before testing other components" at bounding box center [258, 233] width 0 height 10
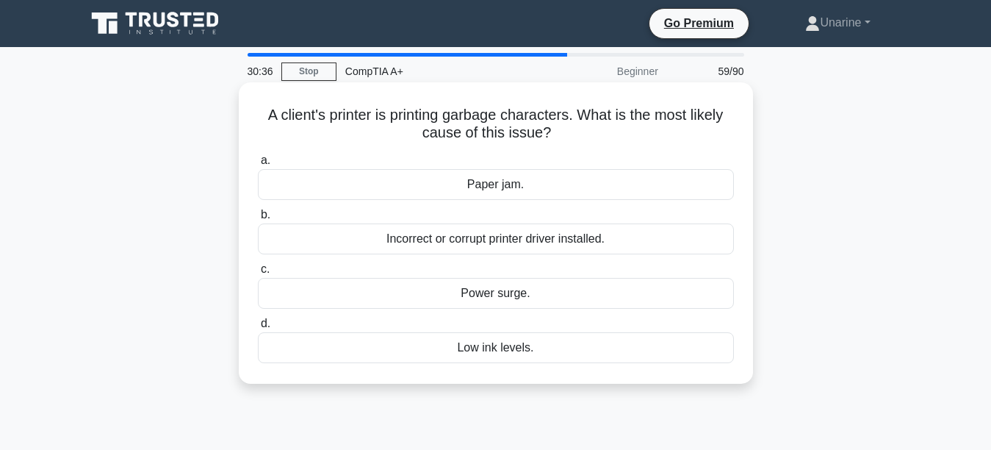
click at [441, 184] on div "Paper jam." at bounding box center [496, 184] width 476 height 31
click at [258, 165] on input "a. Paper jam." at bounding box center [258, 161] width 0 height 10
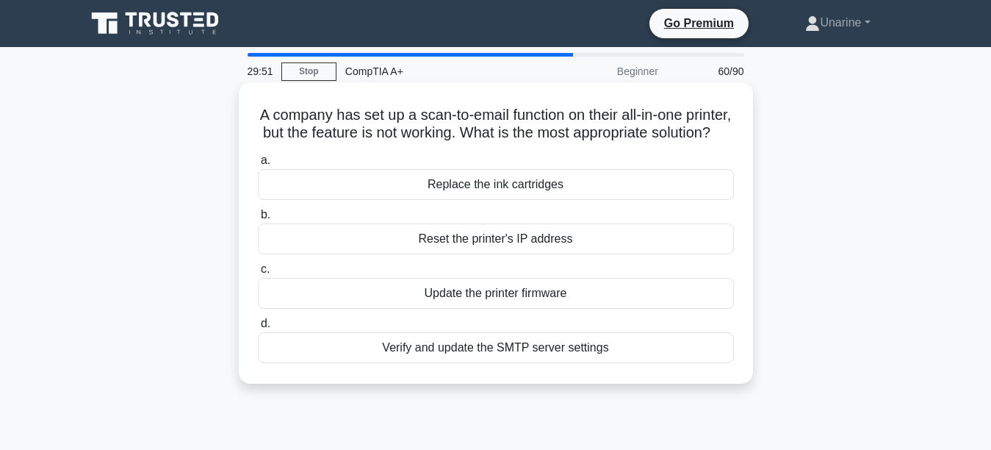
click at [438, 356] on div "Verify and update the SMTP server settings" at bounding box center [496, 347] width 476 height 31
click at [258, 328] on input "d. Verify and update the SMTP server settings" at bounding box center [258, 324] width 0 height 10
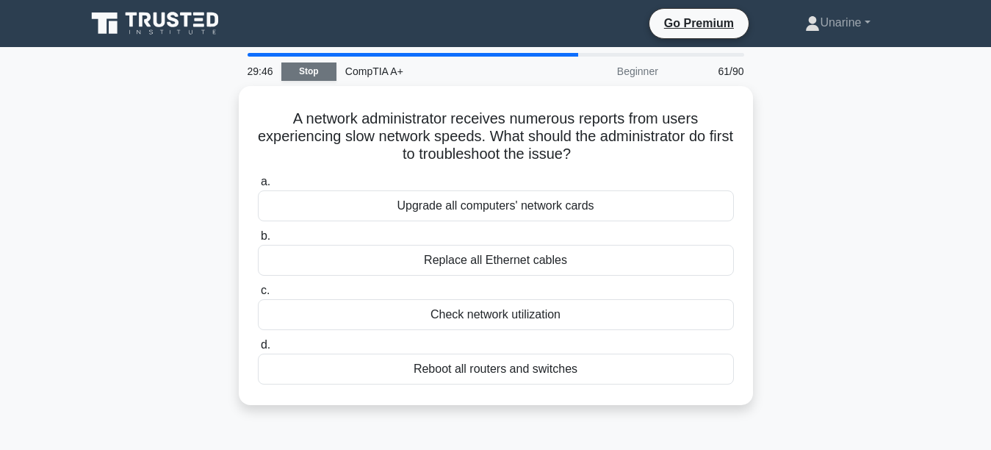
click at [309, 71] on link "Stop" at bounding box center [308, 71] width 55 height 18
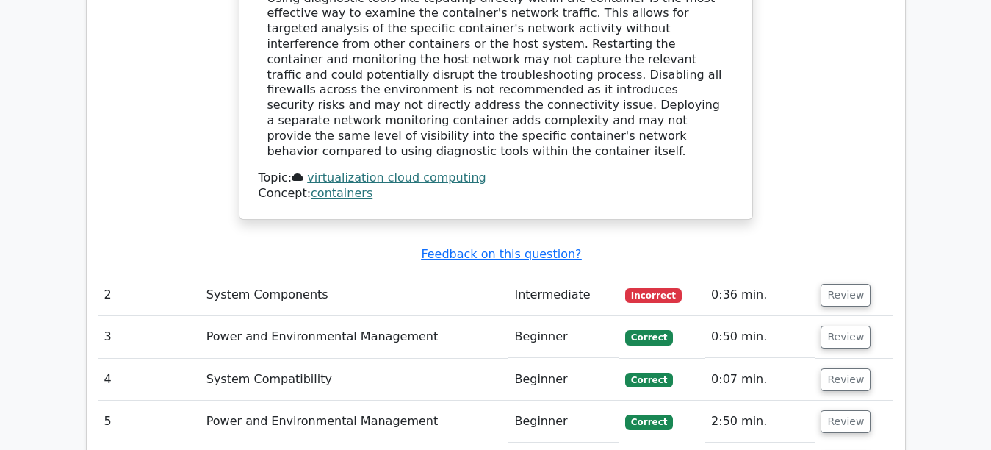
scroll to position [2116, 0]
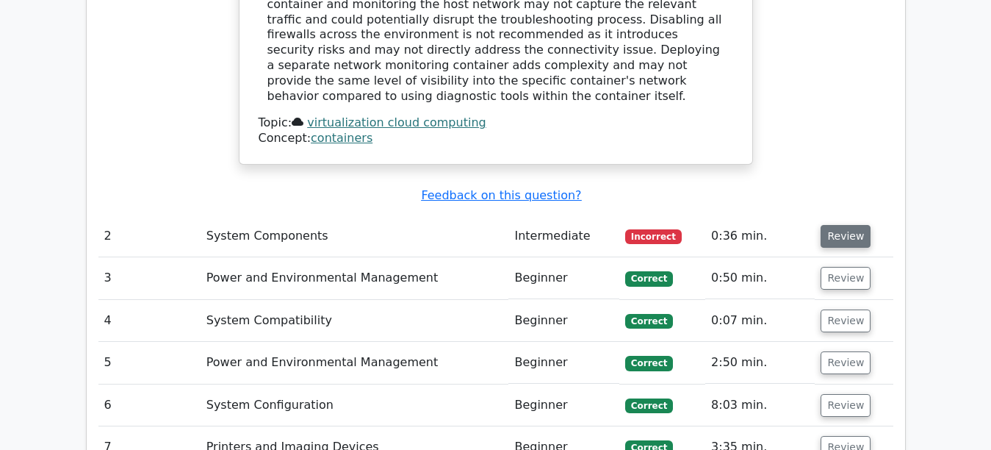
click at [845, 225] on button "Review" at bounding box center [846, 236] width 50 height 23
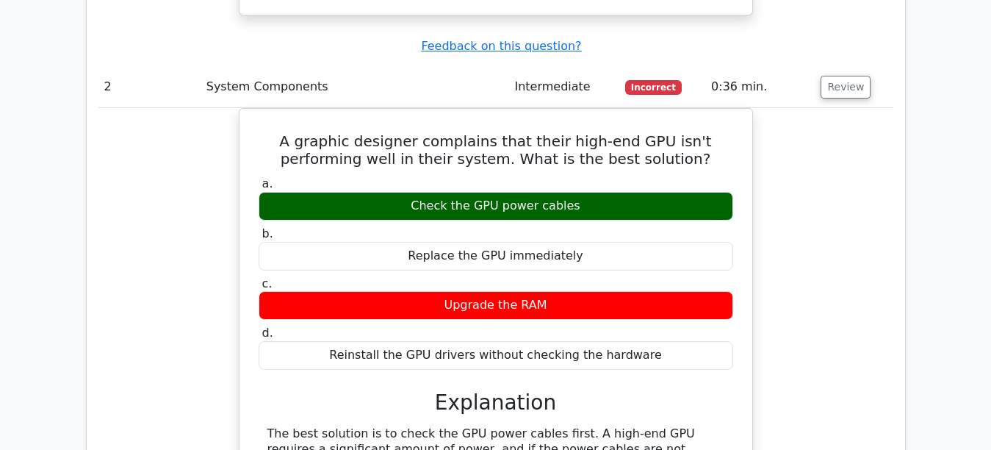
scroll to position [2263, 0]
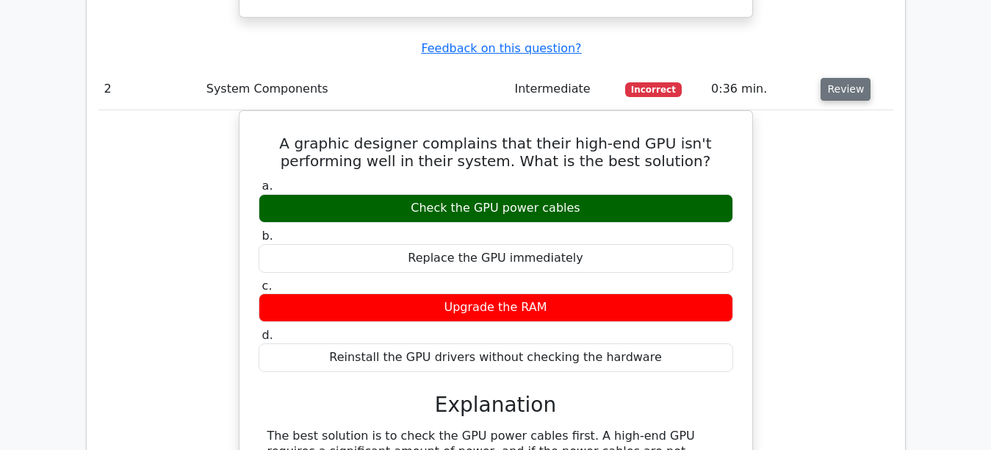
click at [852, 78] on button "Review" at bounding box center [846, 89] width 50 height 23
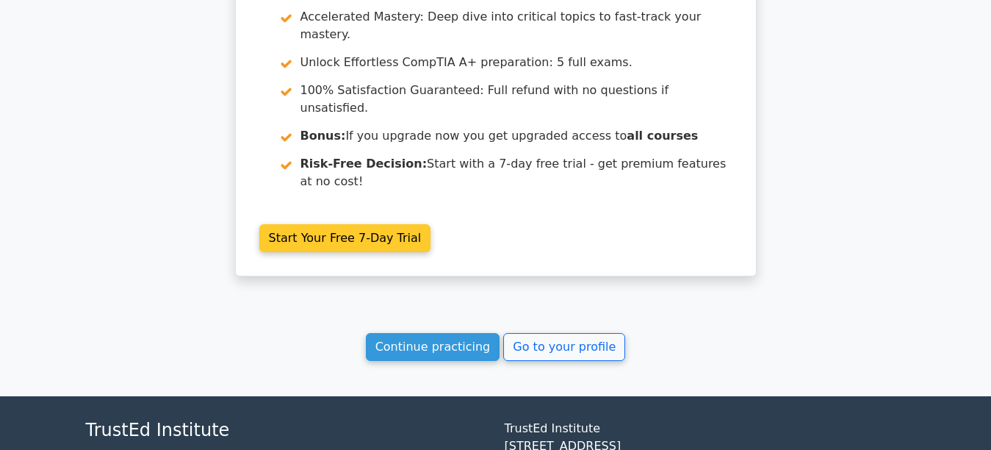
scroll to position [4993, 0]
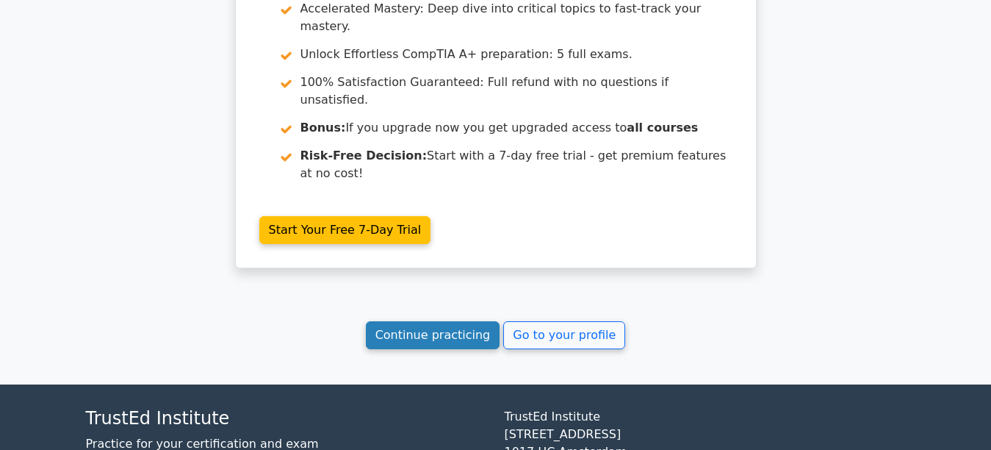
click at [393, 321] on link "Continue practicing" at bounding box center [433, 335] width 134 height 28
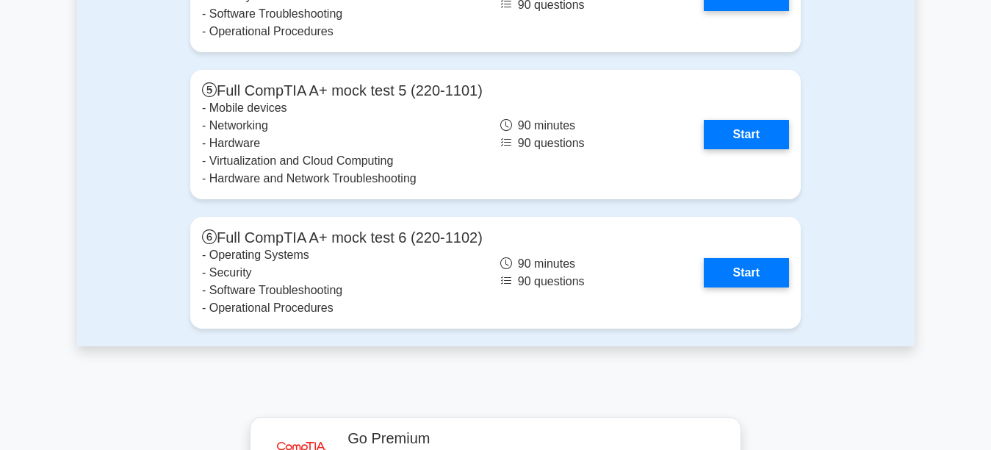
scroll to position [4674, 0]
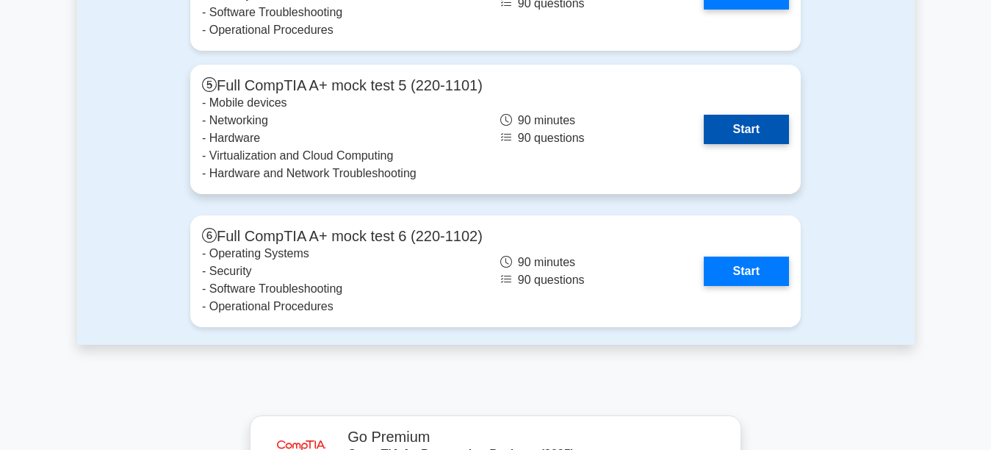
click at [753, 116] on link "Start" at bounding box center [746, 129] width 85 height 29
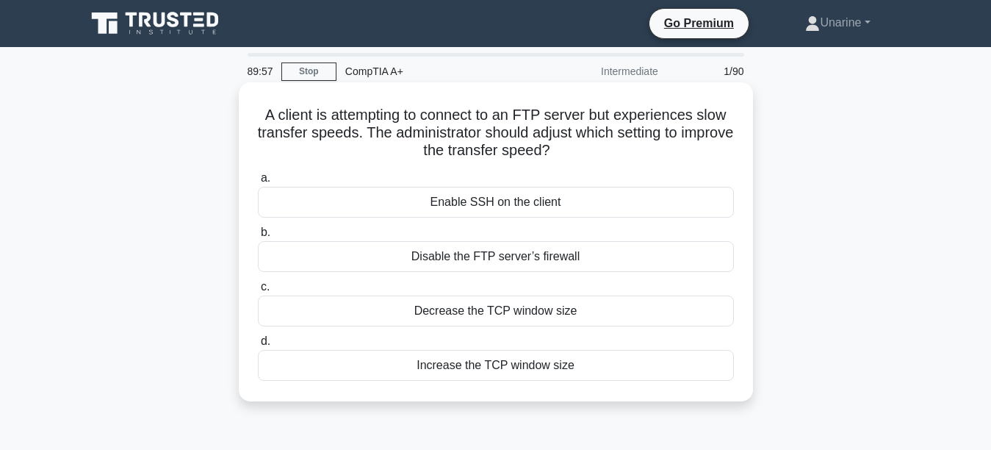
click at [392, 205] on div "Enable SSH on the client" at bounding box center [496, 202] width 476 height 31
click at [258, 183] on input "a. Enable SSH on the client" at bounding box center [258, 178] width 0 height 10
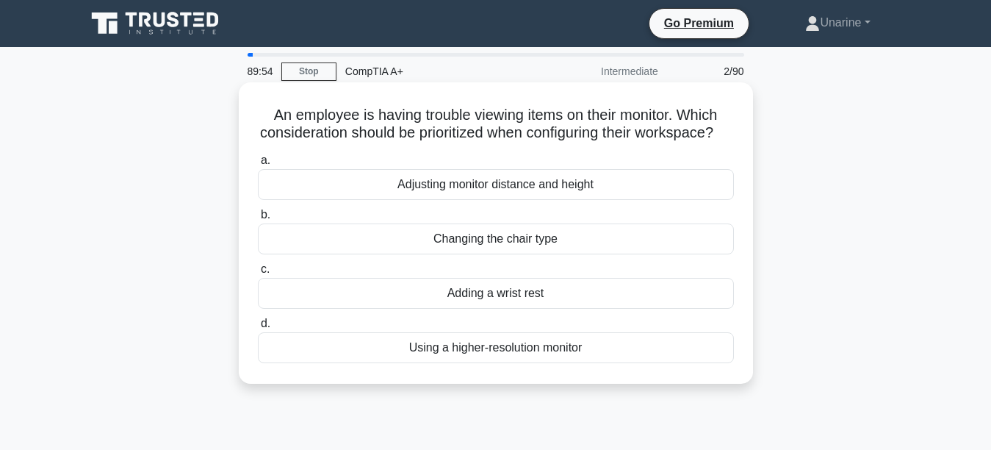
click at [398, 200] on div "Adjusting monitor distance and height" at bounding box center [496, 184] width 476 height 31
click at [258, 165] on input "a. Adjusting monitor distance and height" at bounding box center [258, 161] width 0 height 10
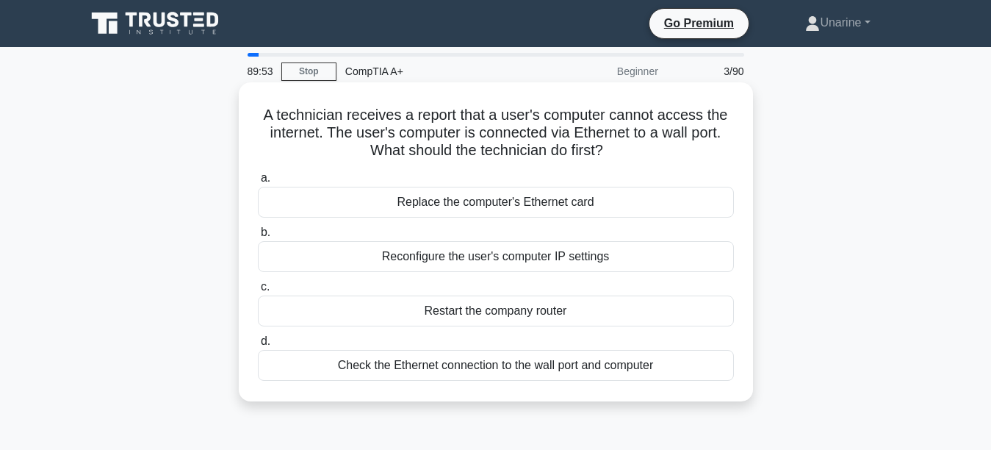
click at [411, 201] on div "Replace the computer's Ethernet card" at bounding box center [496, 202] width 476 height 31
click at [258, 183] on input "a. Replace the computer's Ethernet card" at bounding box center [258, 178] width 0 height 10
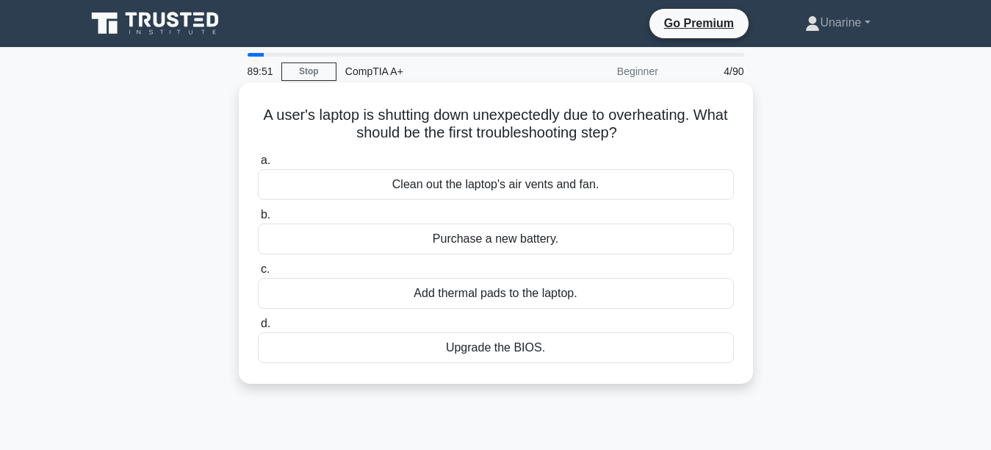
click at [420, 235] on div "Purchase a new battery." at bounding box center [496, 238] width 476 height 31
click at [258, 220] on input "b. Purchase a new battery." at bounding box center [258, 215] width 0 height 10
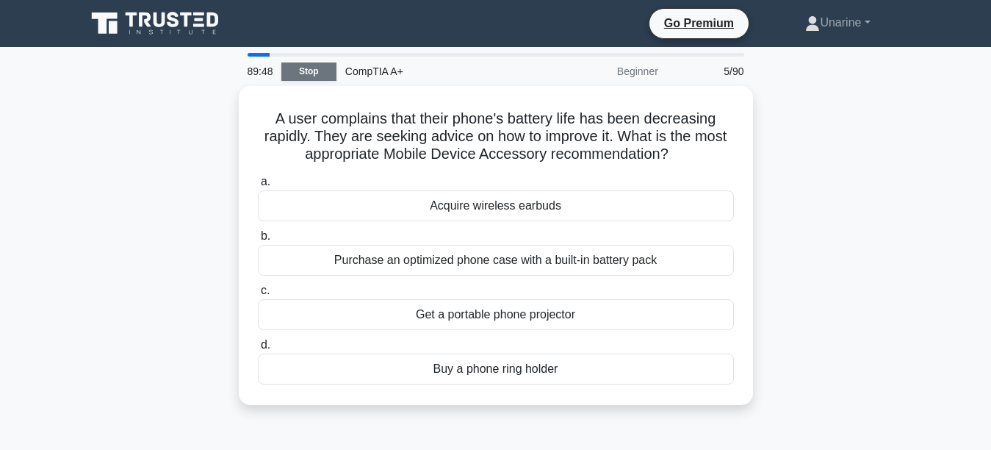
click at [310, 63] on link "Stop" at bounding box center [308, 71] width 55 height 18
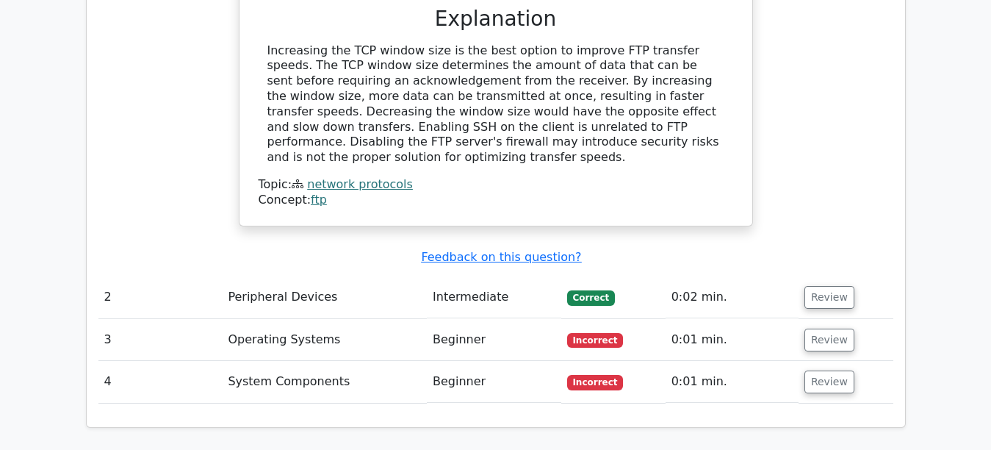
scroll to position [1470, 0]
